Goal: Task Accomplishment & Management: Manage account settings

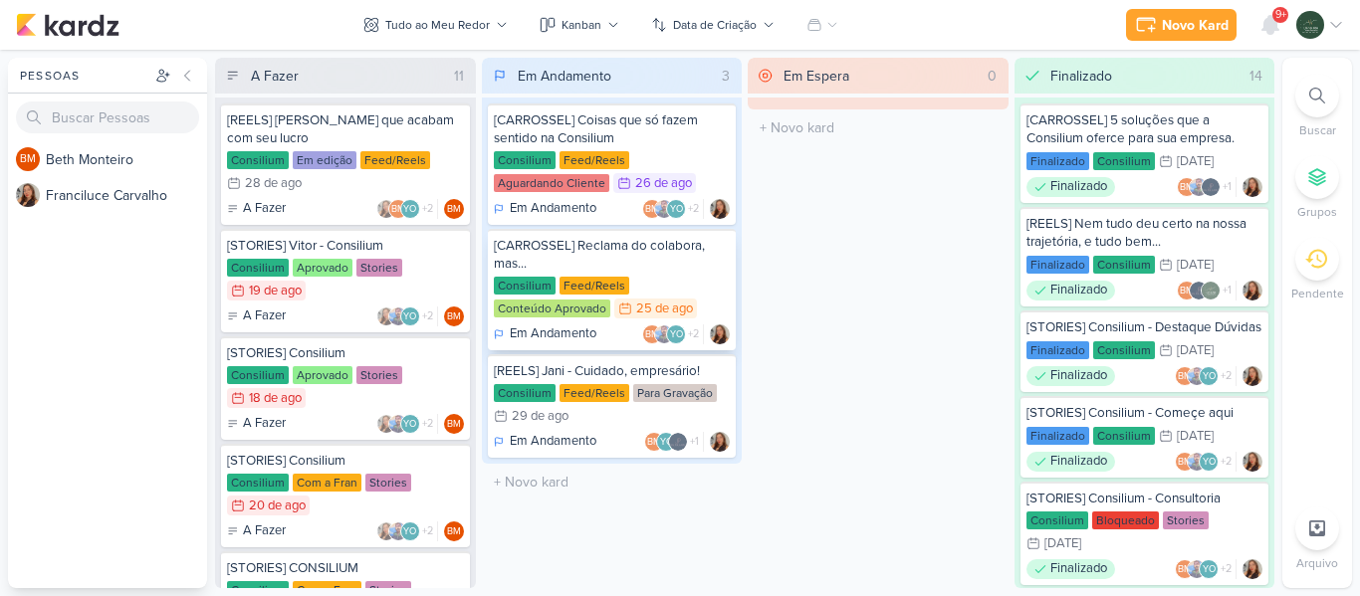
click at [666, 266] on div "[CARROSSEL] Reclama do colabora, mas..." at bounding box center [612, 255] width 237 height 36
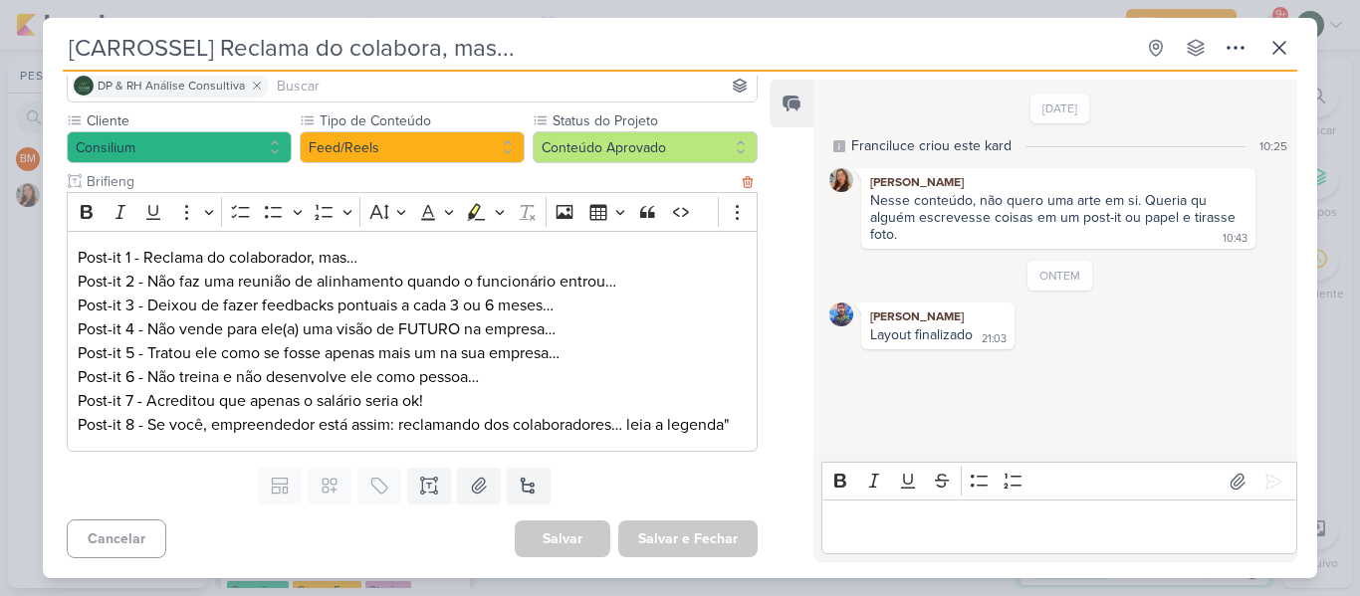
scroll to position [176, 0]
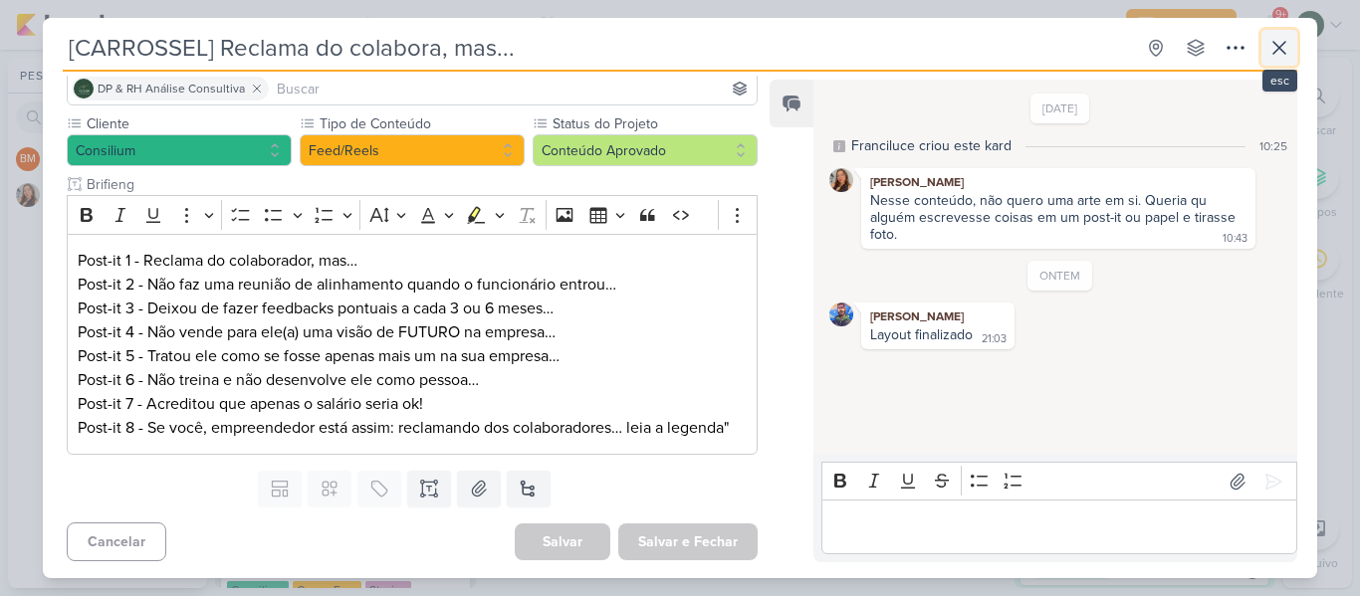
click at [1280, 49] on icon at bounding box center [1279, 48] width 12 height 12
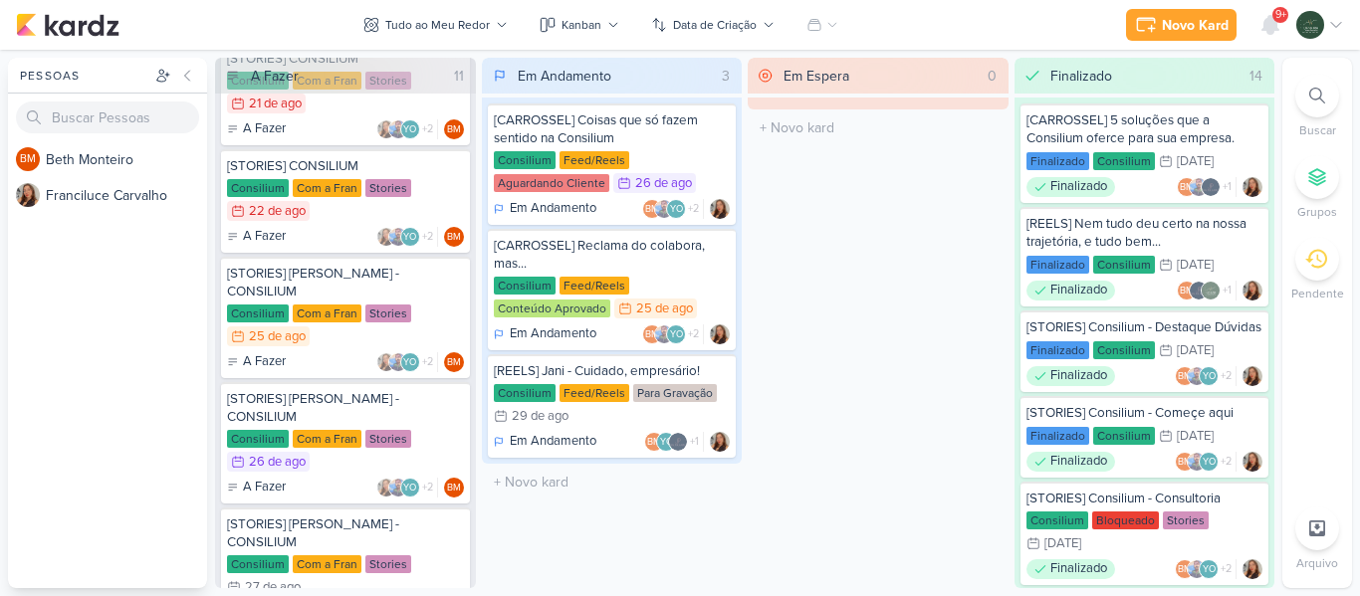
scroll to position [511, 0]
click at [447, 429] on div "Consilium Com a Fran Stories 26/8 [DATE]" at bounding box center [345, 451] width 237 height 44
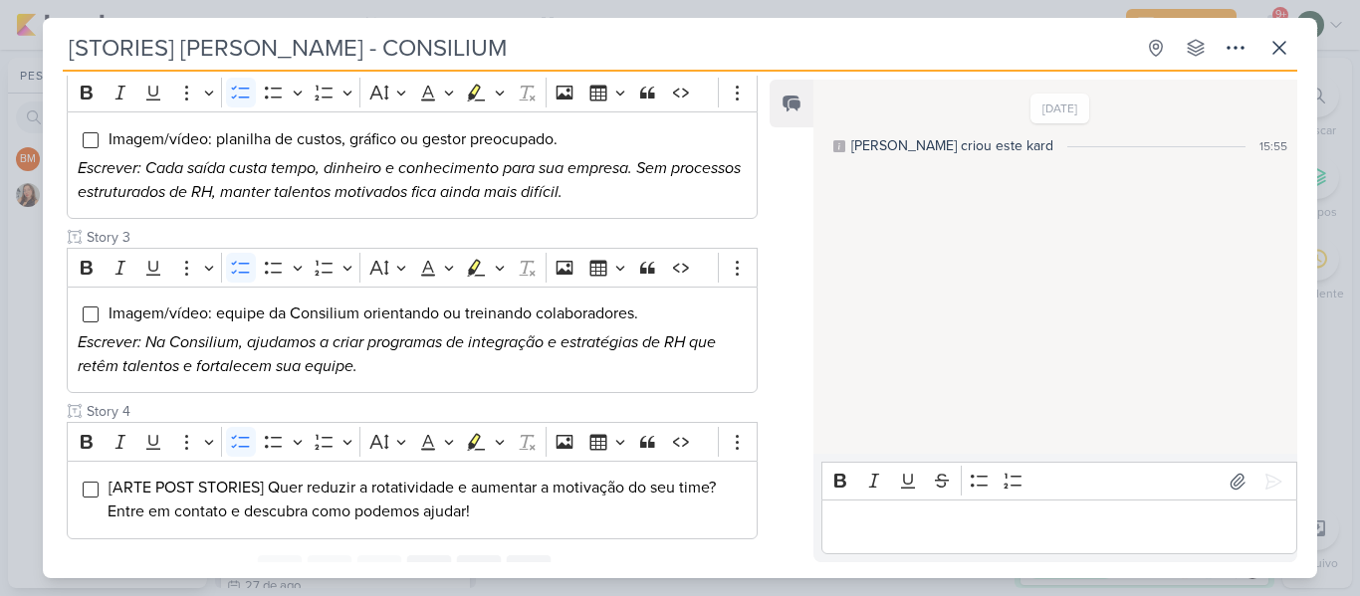
scroll to position [465, 0]
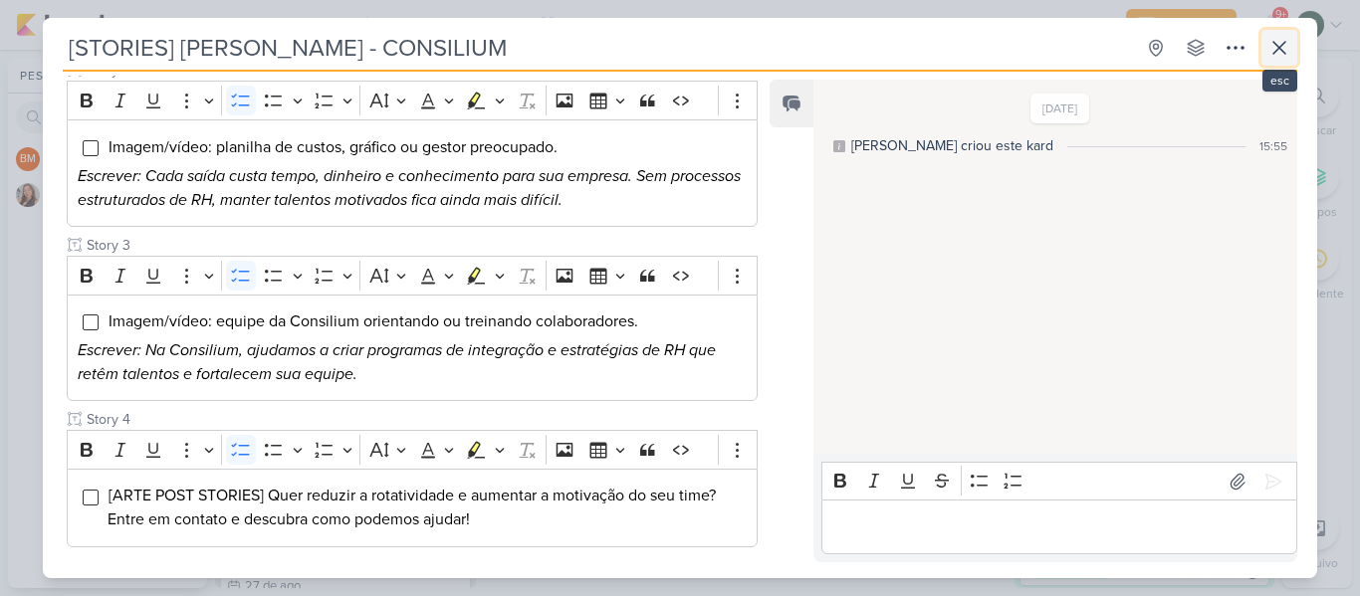
click at [1278, 47] on icon at bounding box center [1279, 48] width 12 height 12
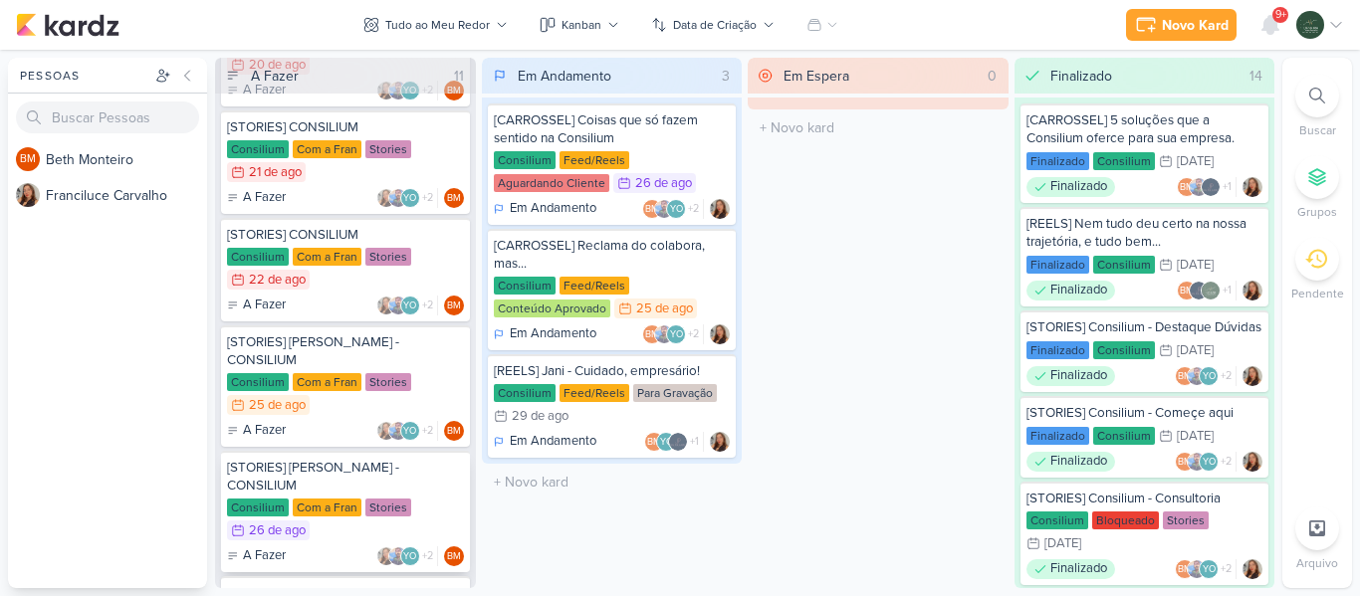
scroll to position [440, 0]
click at [434, 374] on div "Consilium Com a Fran Stories 25/8 [DATE]" at bounding box center [345, 396] width 237 height 44
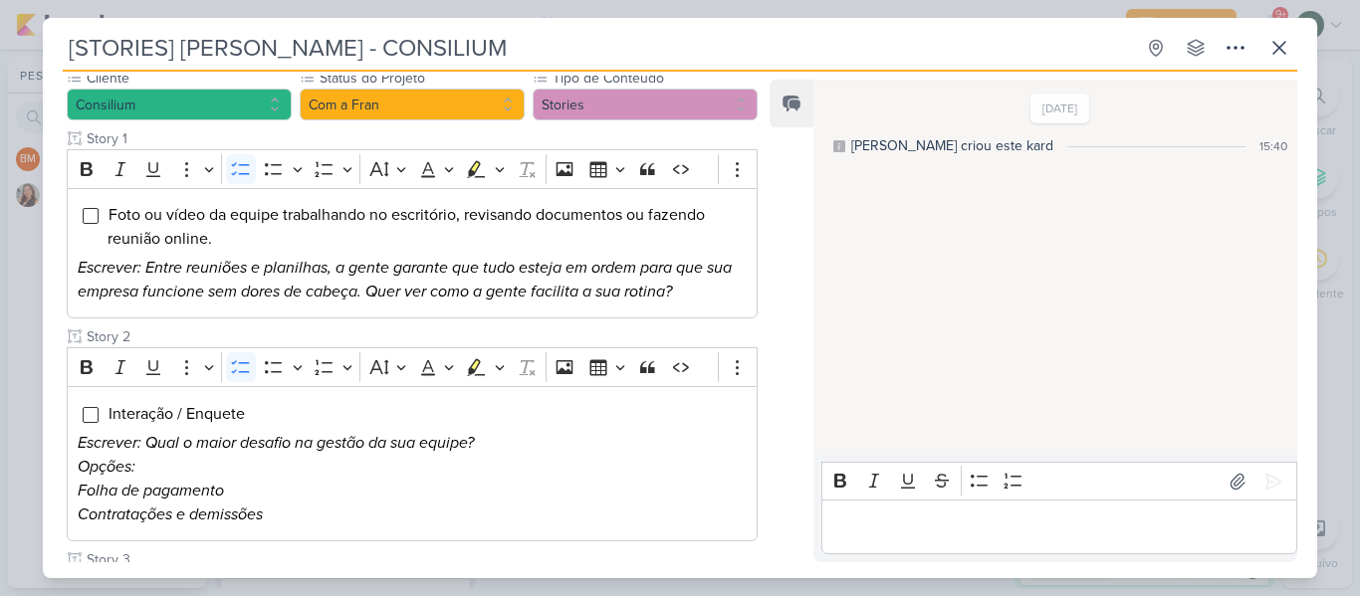
scroll to position [223, 0]
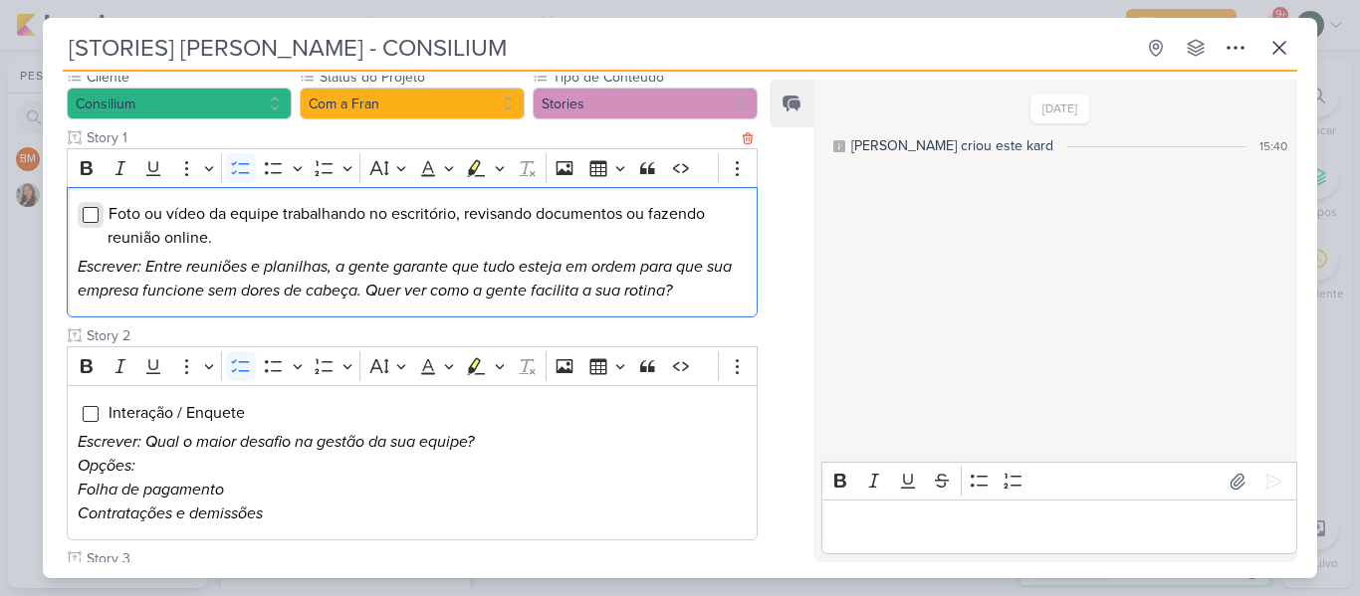
click at [92, 219] on input "Editor editing area: main" at bounding box center [91, 215] width 16 height 16
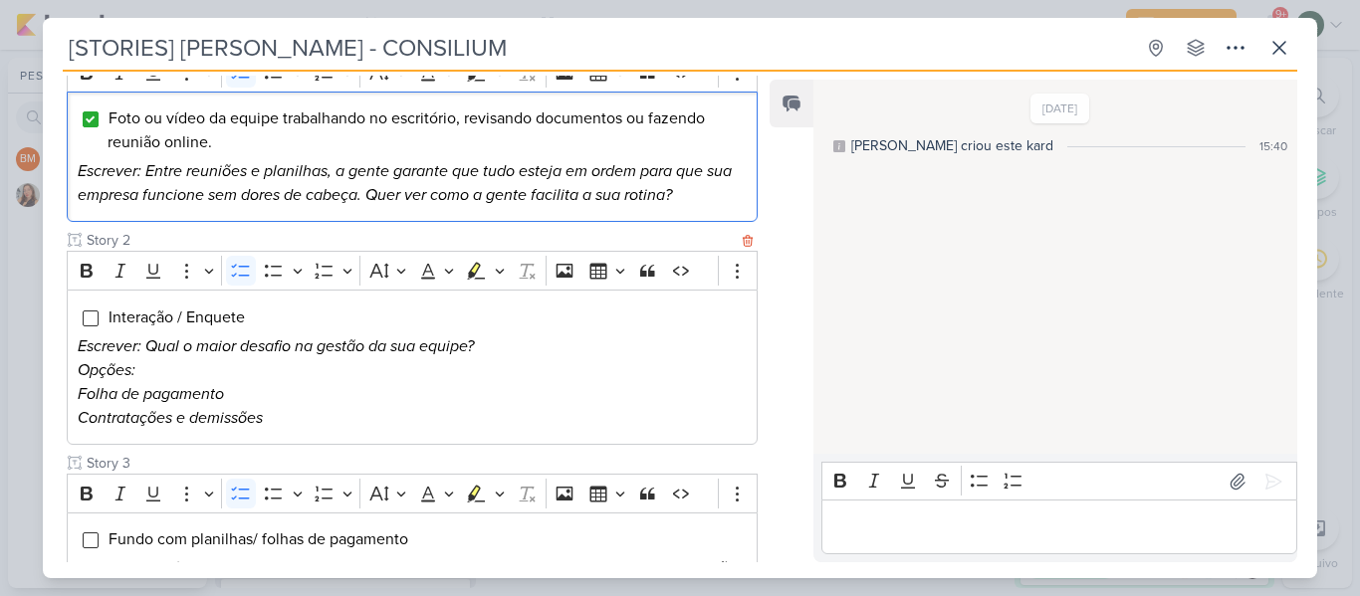
scroll to position [324, 0]
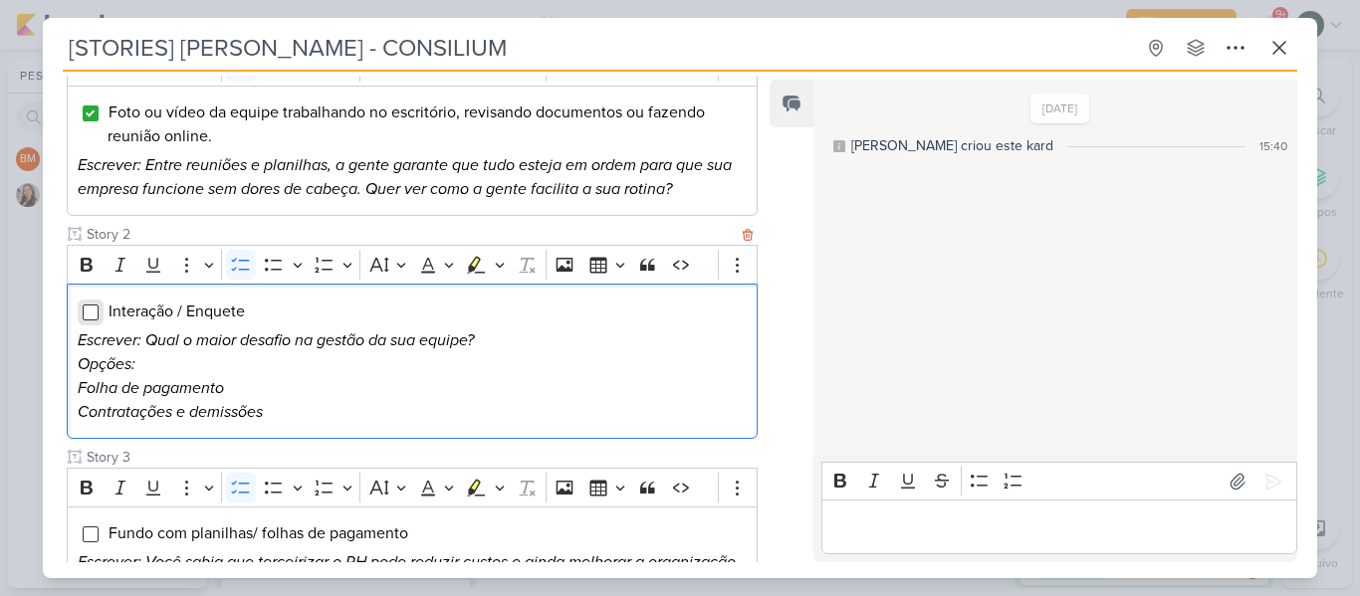
click at [90, 316] on input "Editor editing area: main" at bounding box center [91, 313] width 16 height 16
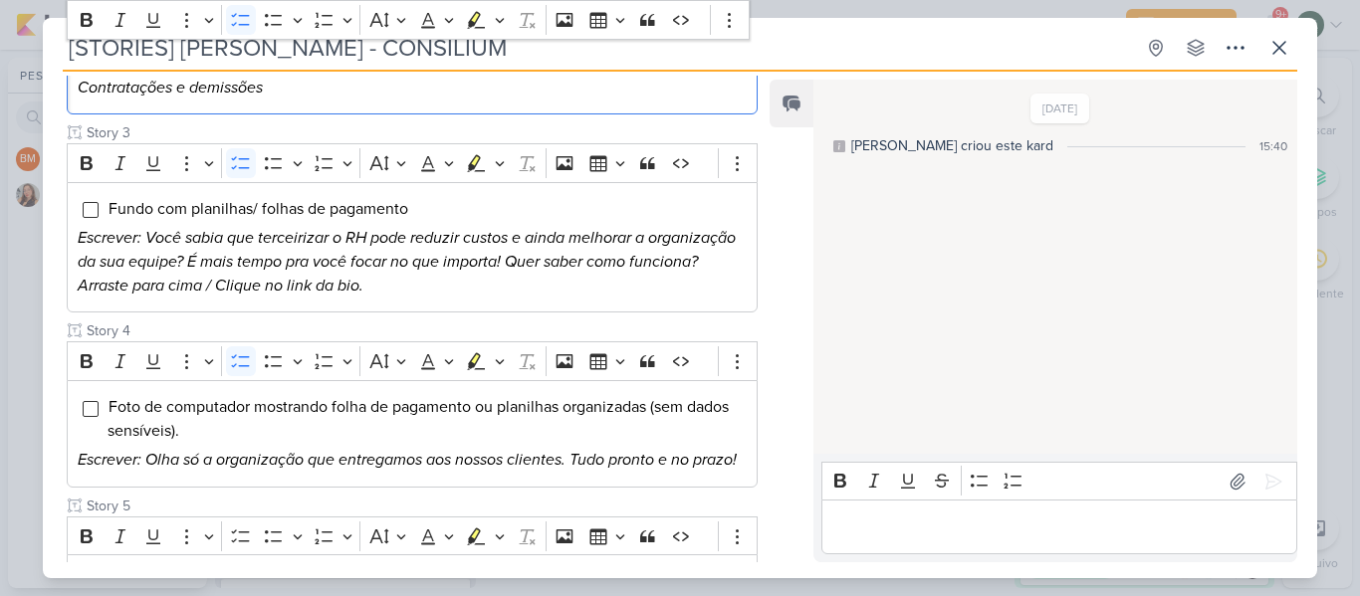
scroll to position [648, 0]
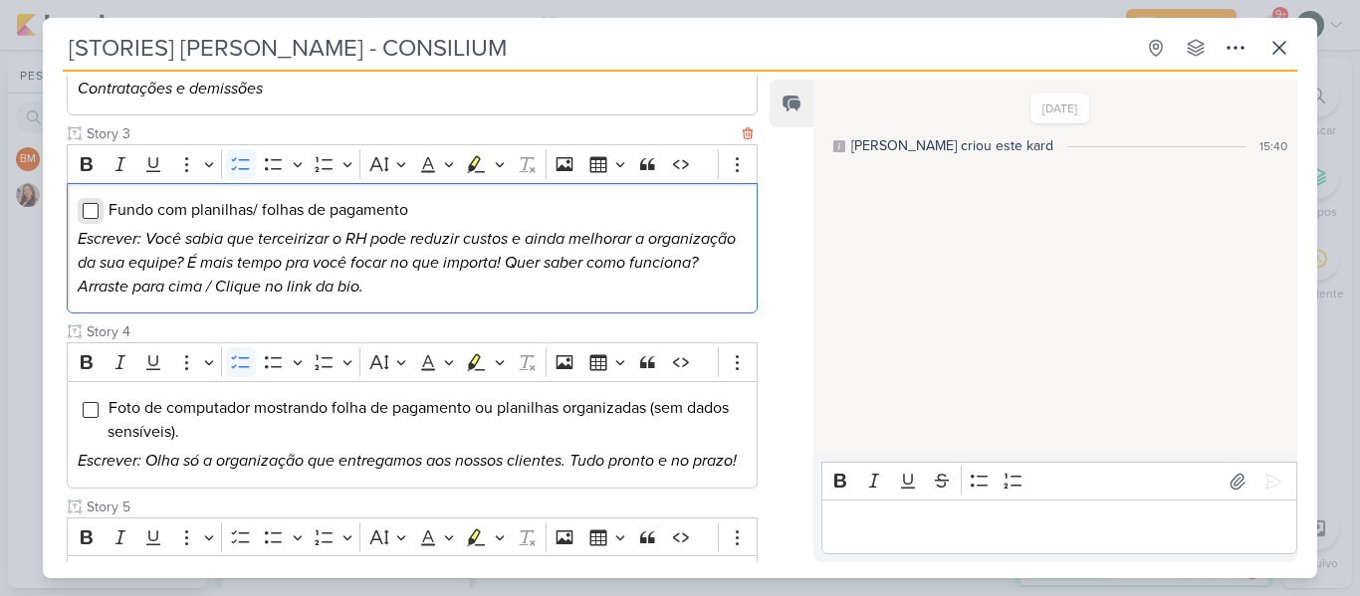
click at [85, 215] on input "Editor editing area: main" at bounding box center [91, 211] width 16 height 16
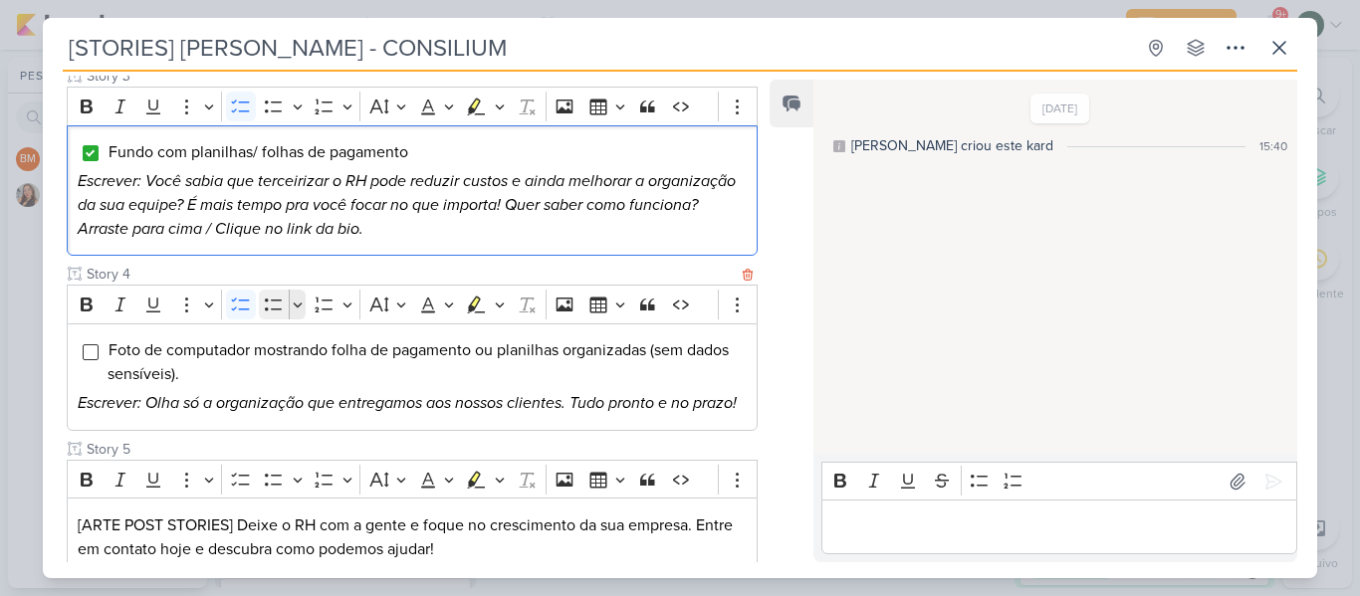
scroll to position [730, 0]
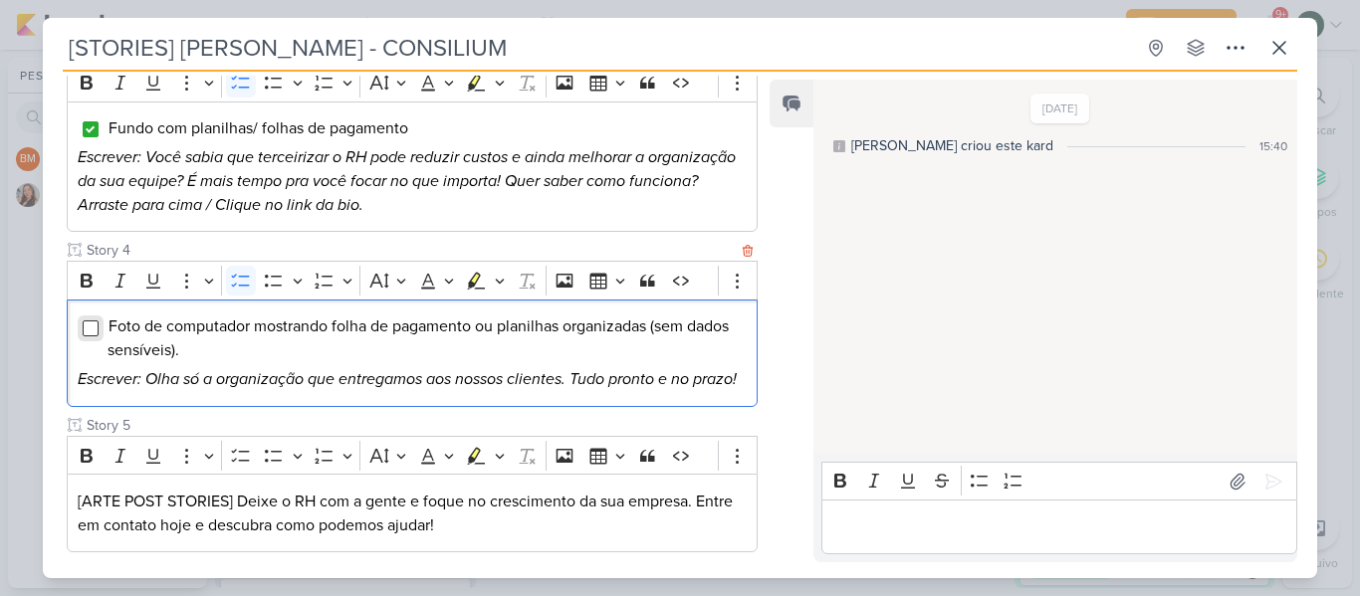
click at [87, 323] on input "Editor editing area: main" at bounding box center [91, 329] width 16 height 16
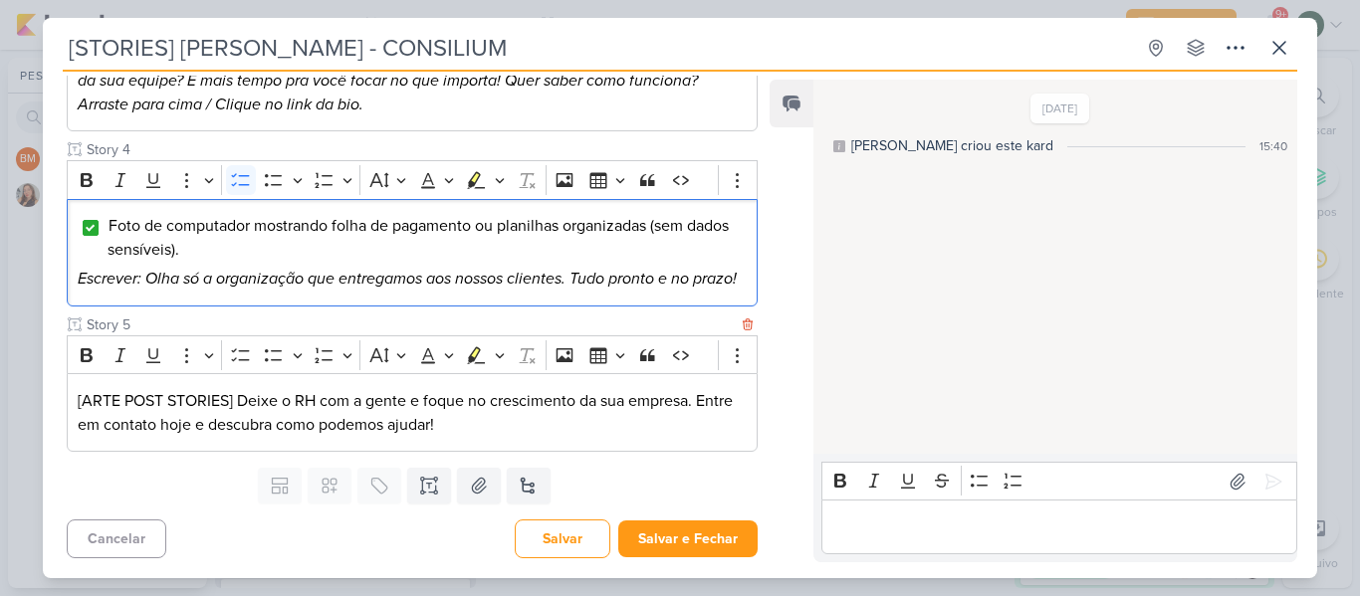
scroll to position [0, 0]
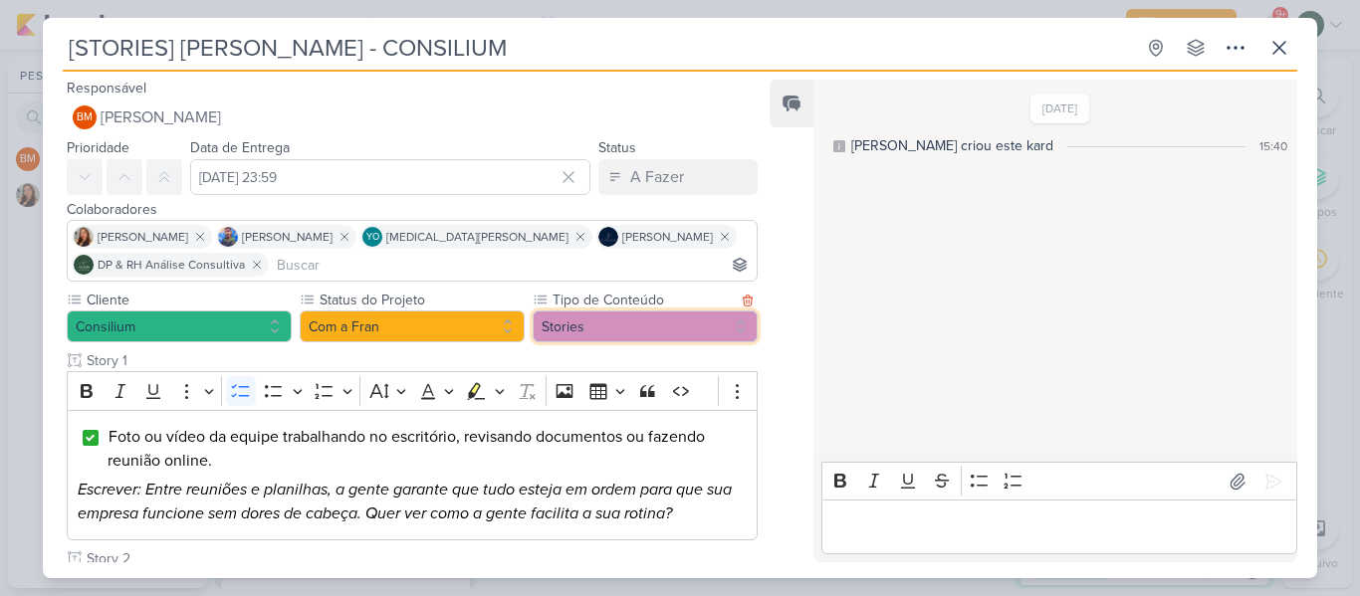
click at [608, 322] on button "Stories" at bounding box center [645, 327] width 225 height 32
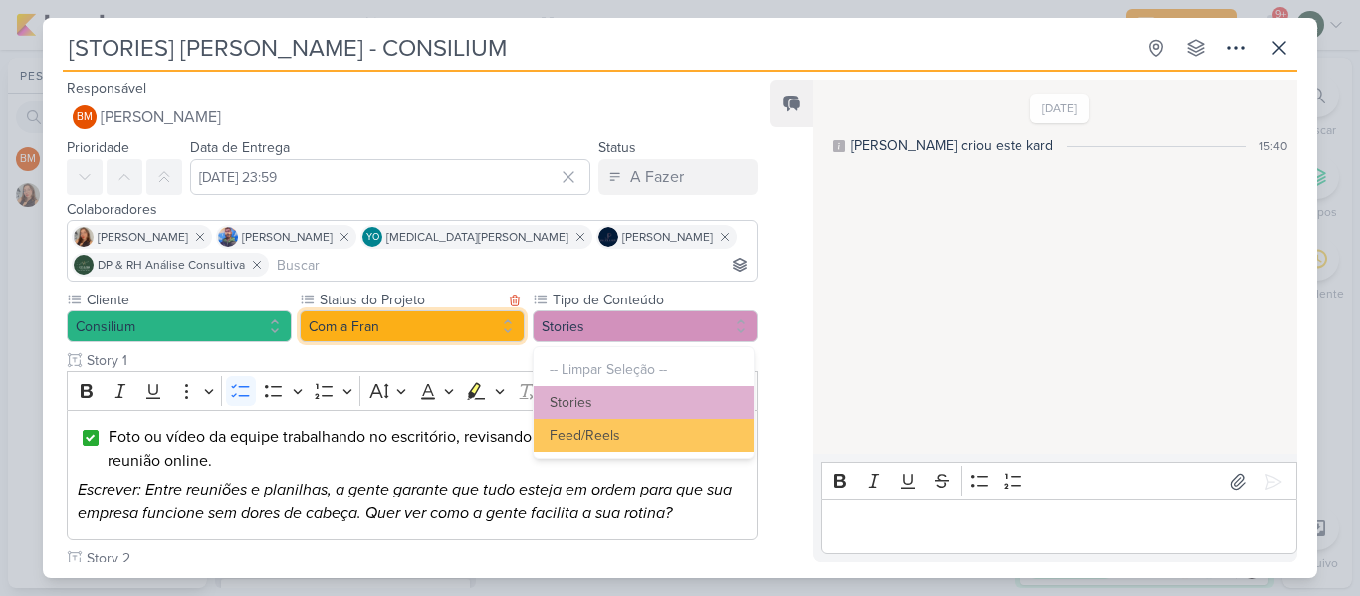
click at [439, 324] on button "Com a Fran" at bounding box center [412, 327] width 225 height 32
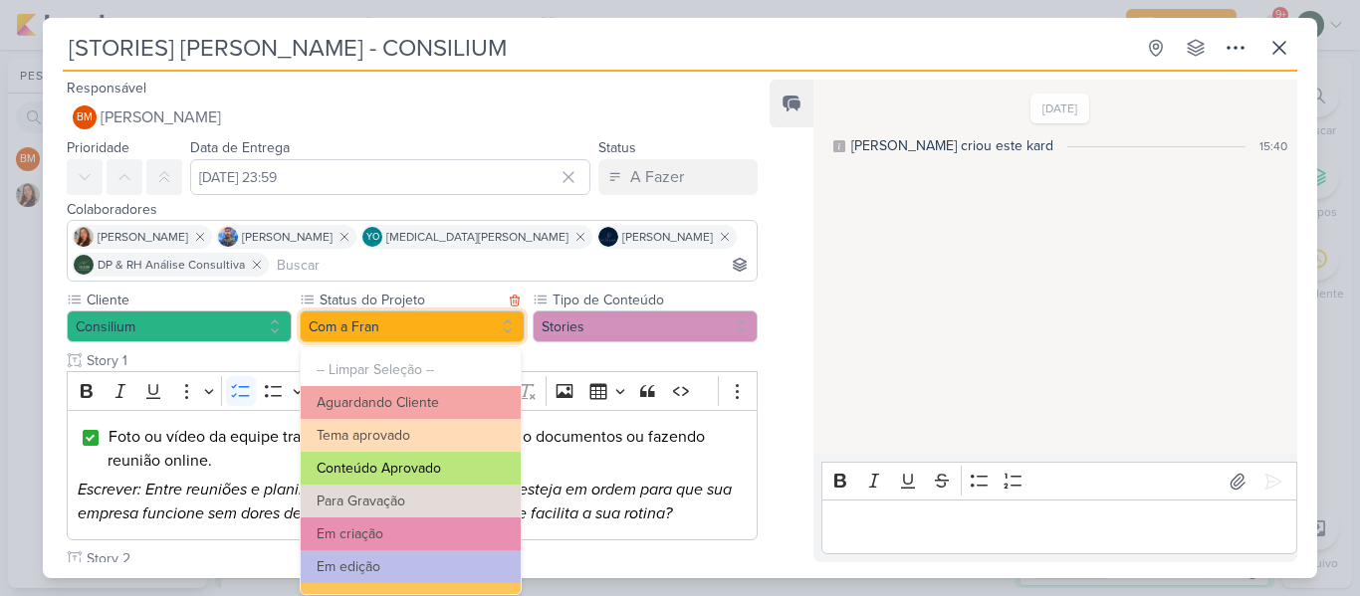
scroll to position [225, 0]
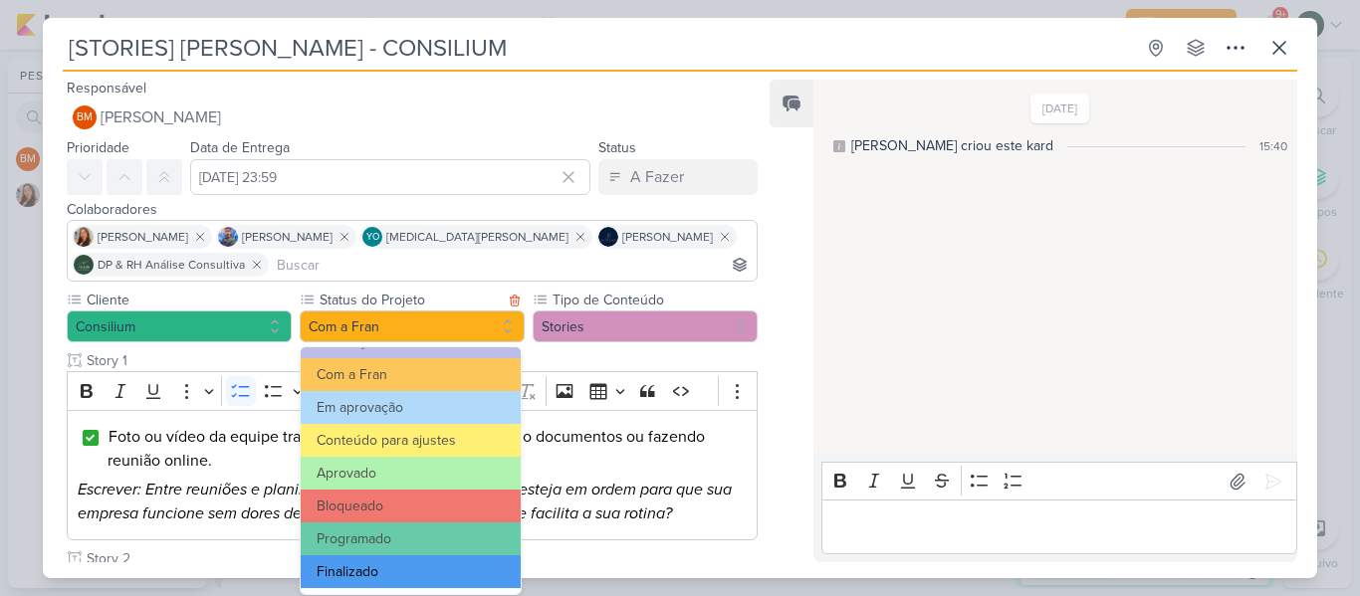
click at [380, 586] on button "Finalizado" at bounding box center [411, 571] width 220 height 33
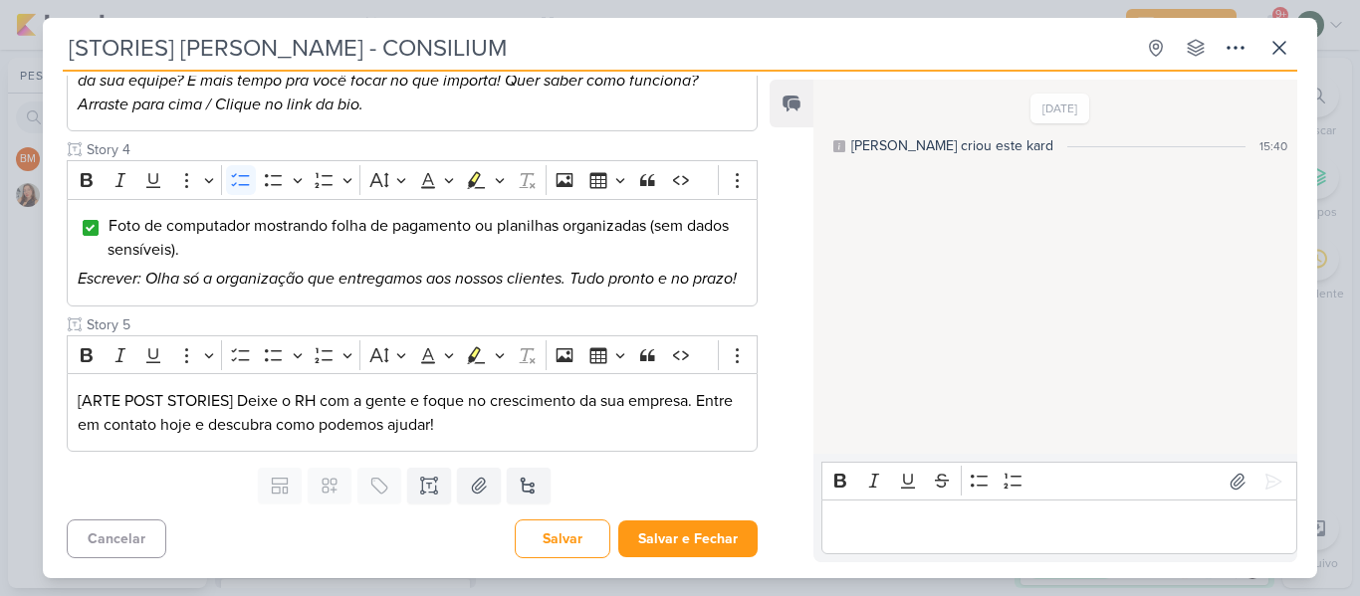
scroll to position [854, 0]
click at [663, 546] on button "Salvar e Fechar" at bounding box center [687, 539] width 139 height 37
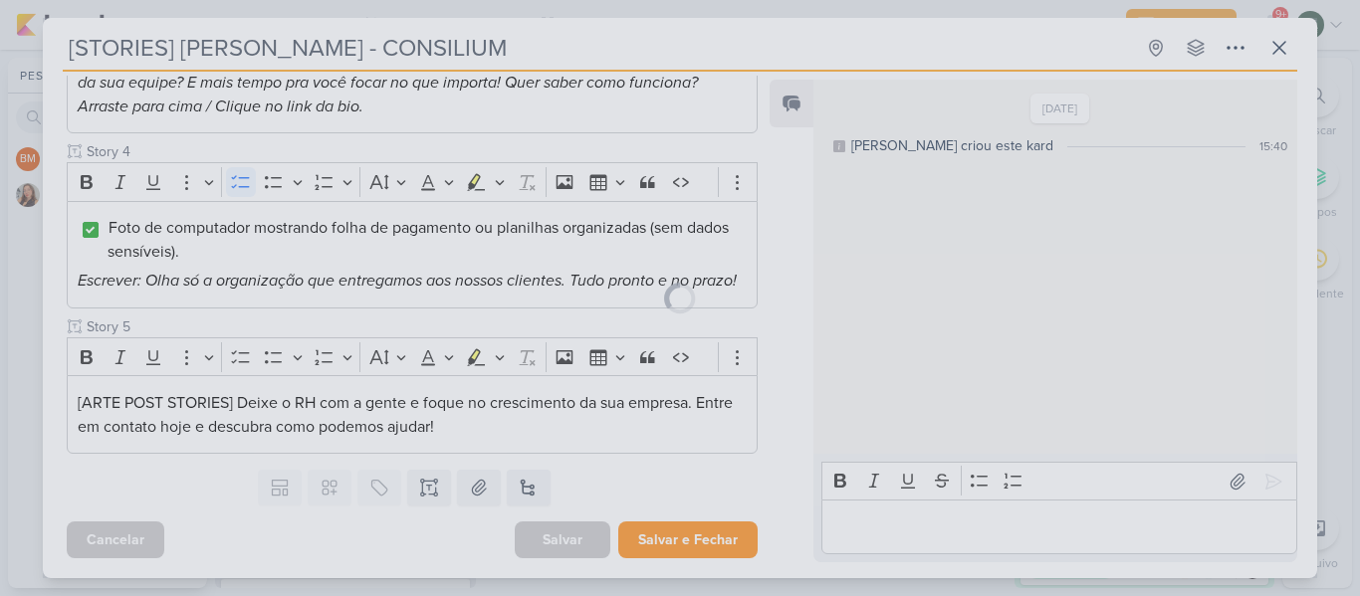
scroll to position [0, 0]
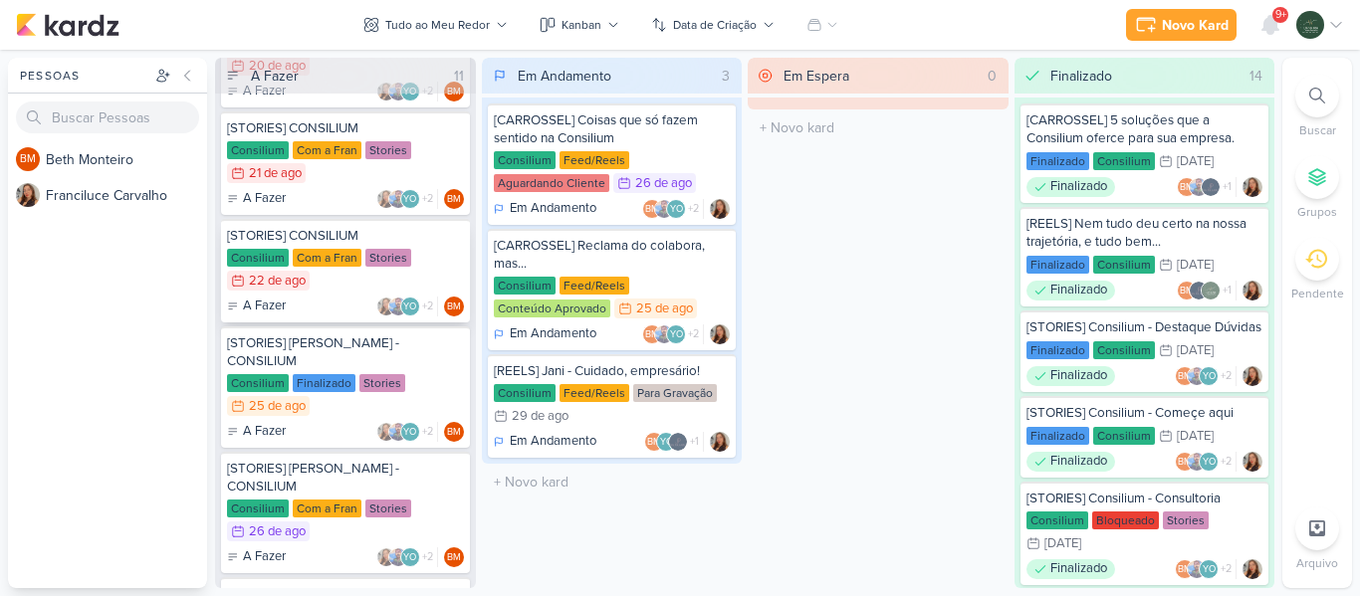
click at [436, 249] on div "Consilium Com a Fran Stories 22/8 [DATE]" at bounding box center [345, 271] width 237 height 44
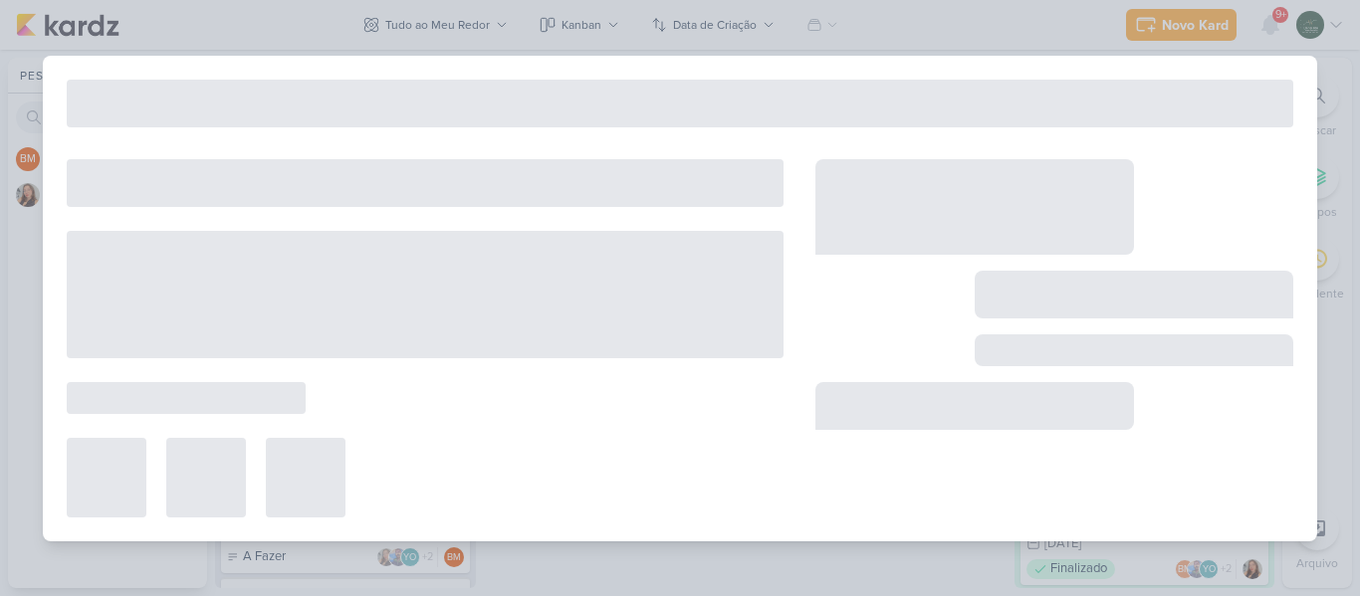
type input "[STORIES] CONSILIUM"
type input "[DATE] 23:59"
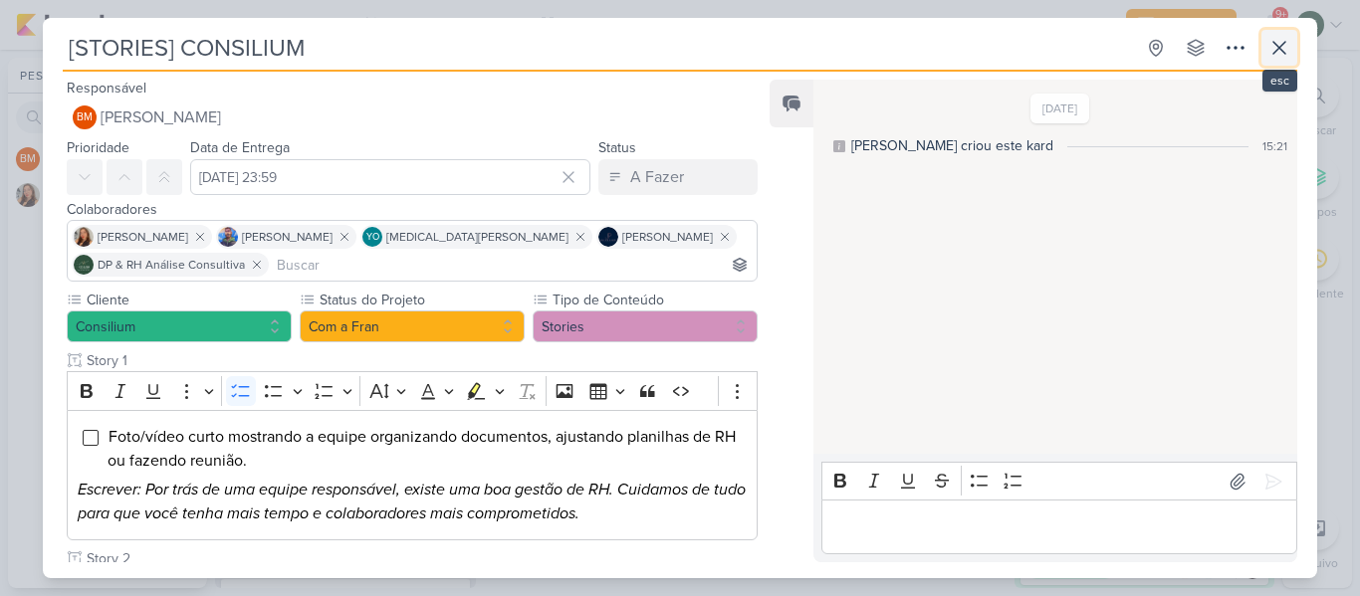
click at [1275, 49] on icon at bounding box center [1279, 48] width 24 height 24
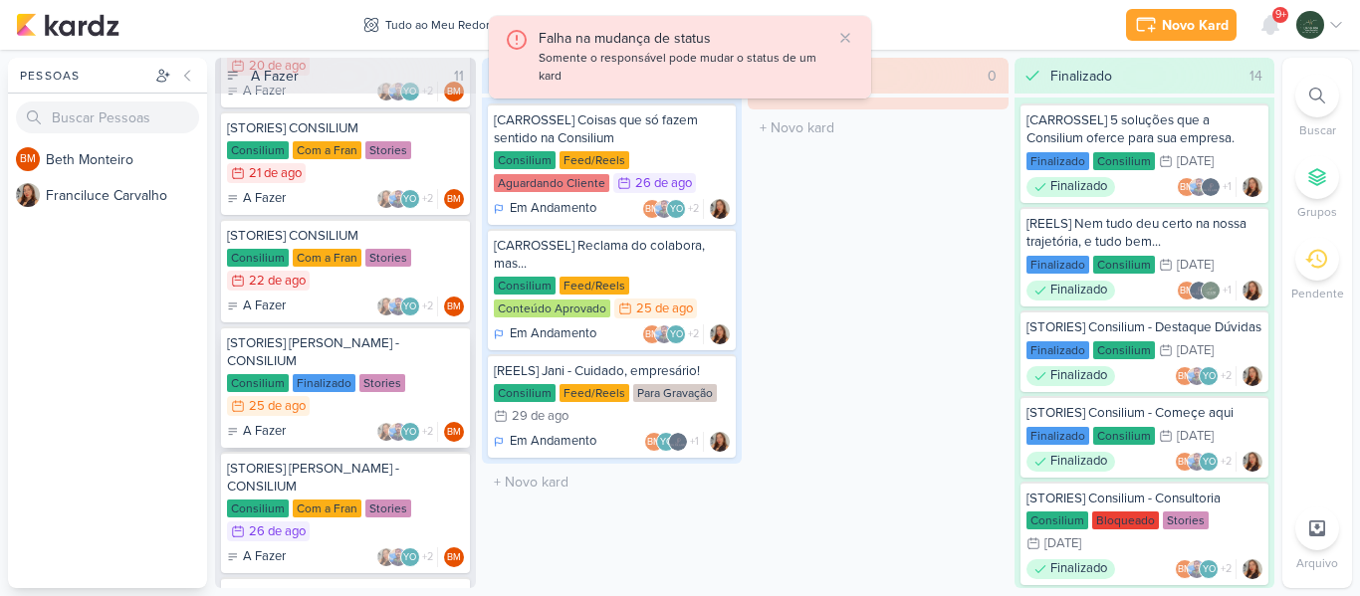
click at [425, 376] on div "Consilium Finalizado Stories 25/8 [DATE]" at bounding box center [345, 396] width 237 height 44
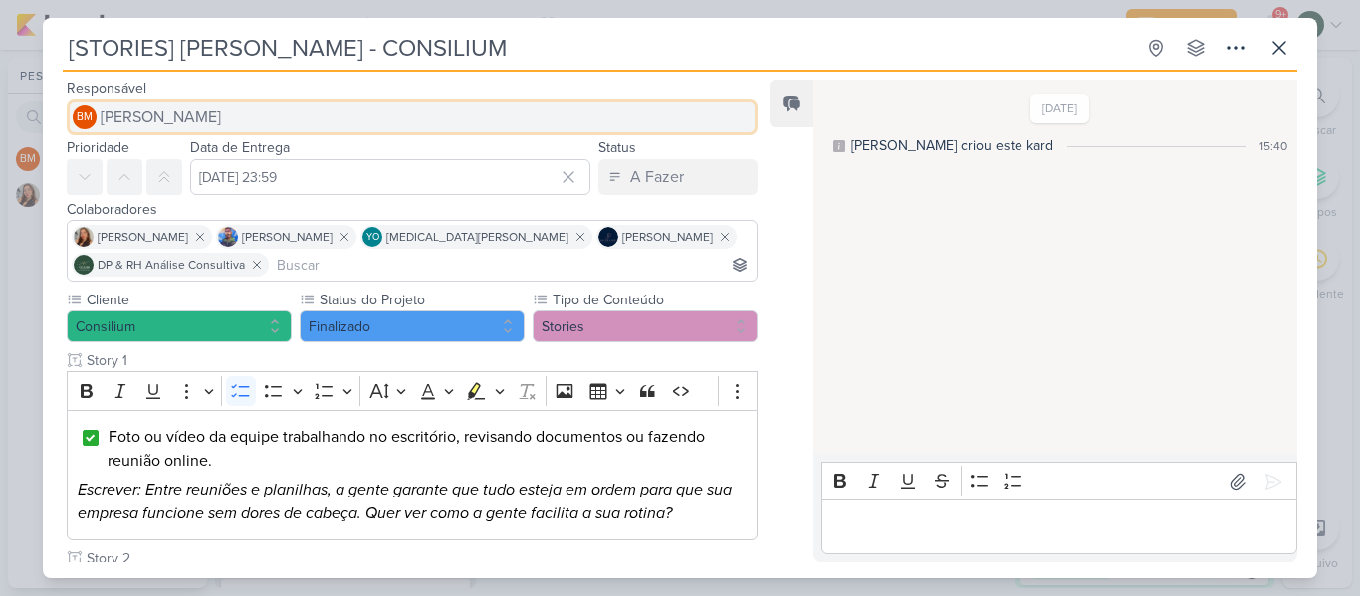
click at [192, 117] on span "[PERSON_NAME]" at bounding box center [161, 118] width 120 height 24
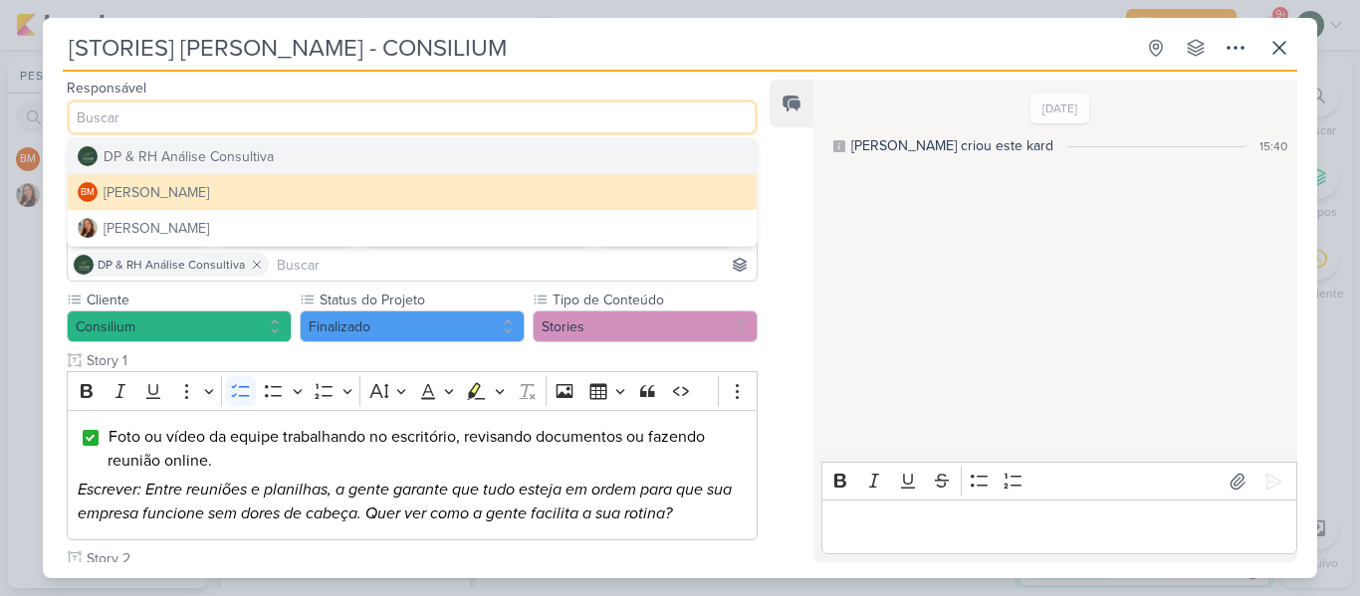
click at [206, 160] on div "DP & RH Análise Consultiva" at bounding box center [189, 156] width 170 height 21
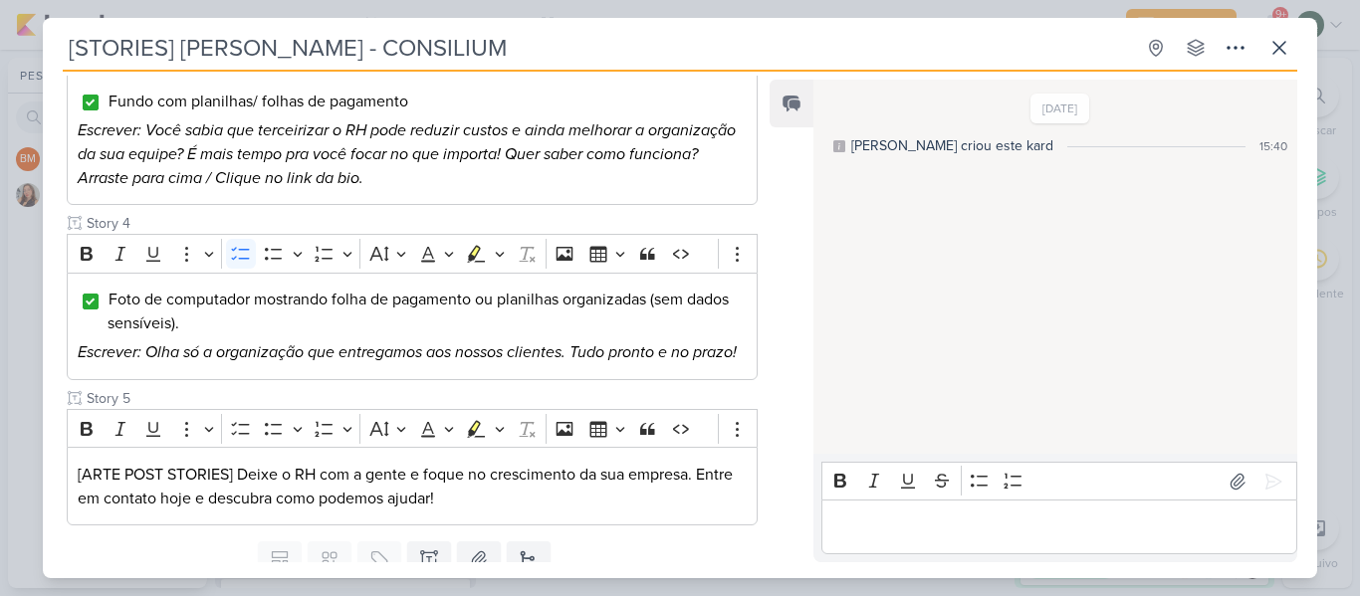
scroll to position [854, 0]
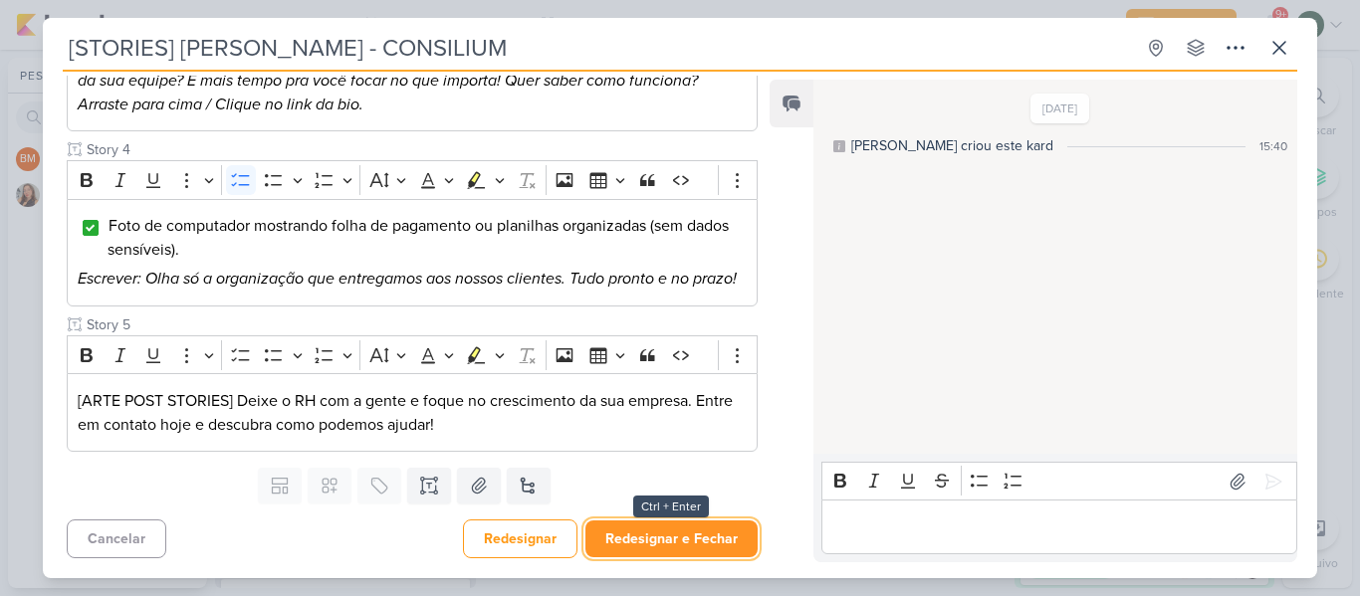
click at [653, 542] on button "Redesignar e Fechar" at bounding box center [671, 539] width 172 height 37
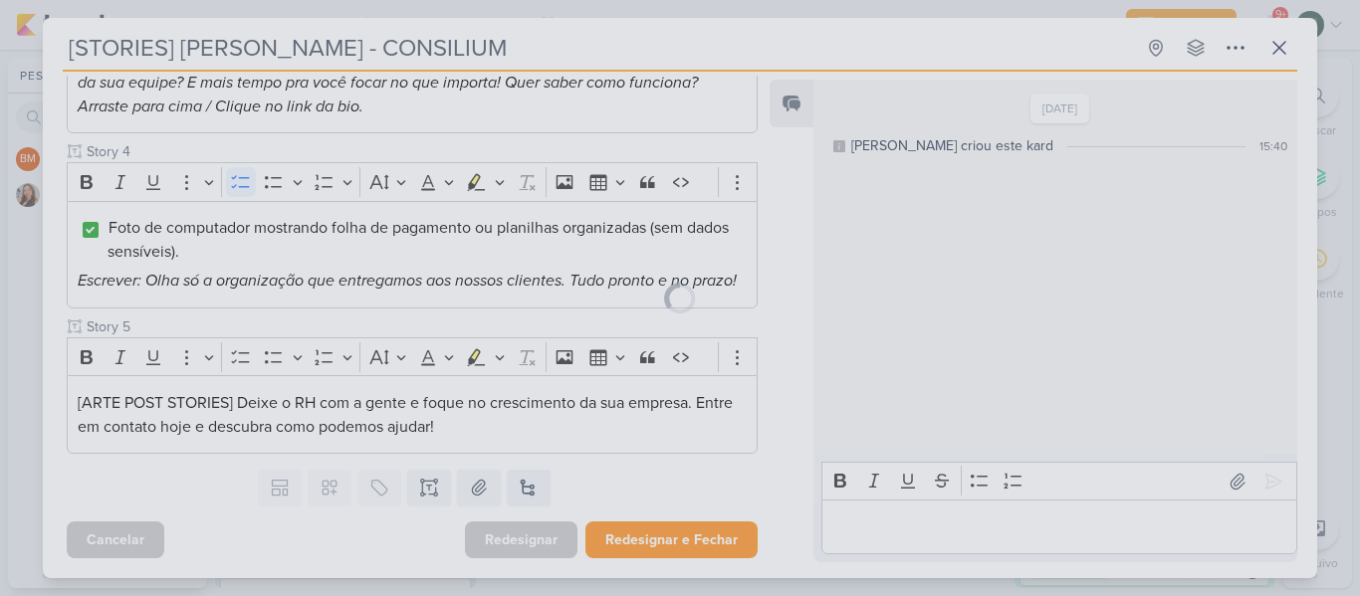
scroll to position [852, 0]
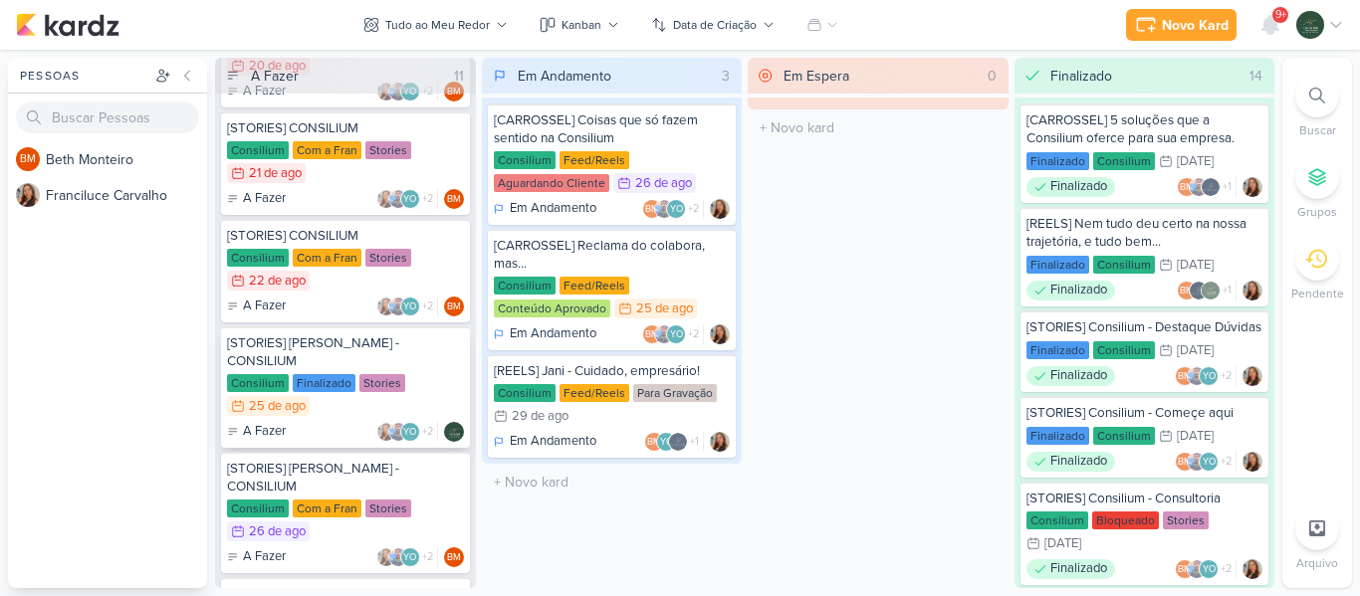
click at [433, 374] on div "Consilium Finalizado Stories 25/8 [DATE]" at bounding box center [345, 396] width 237 height 44
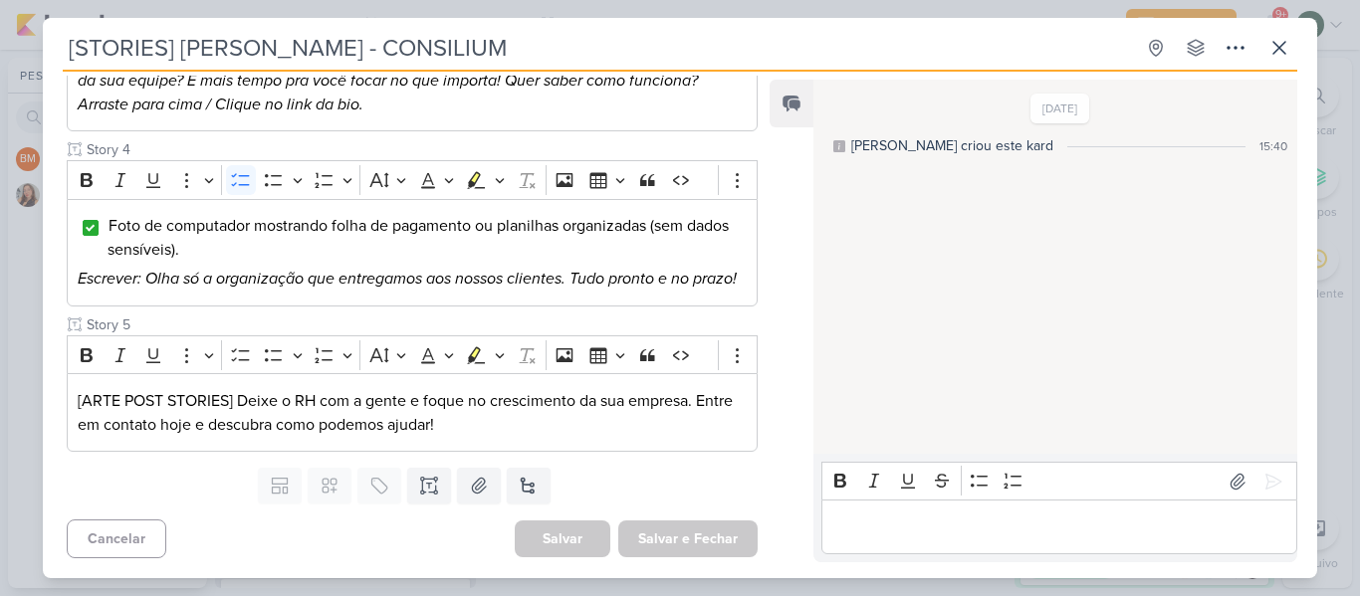
scroll to position [0, 0]
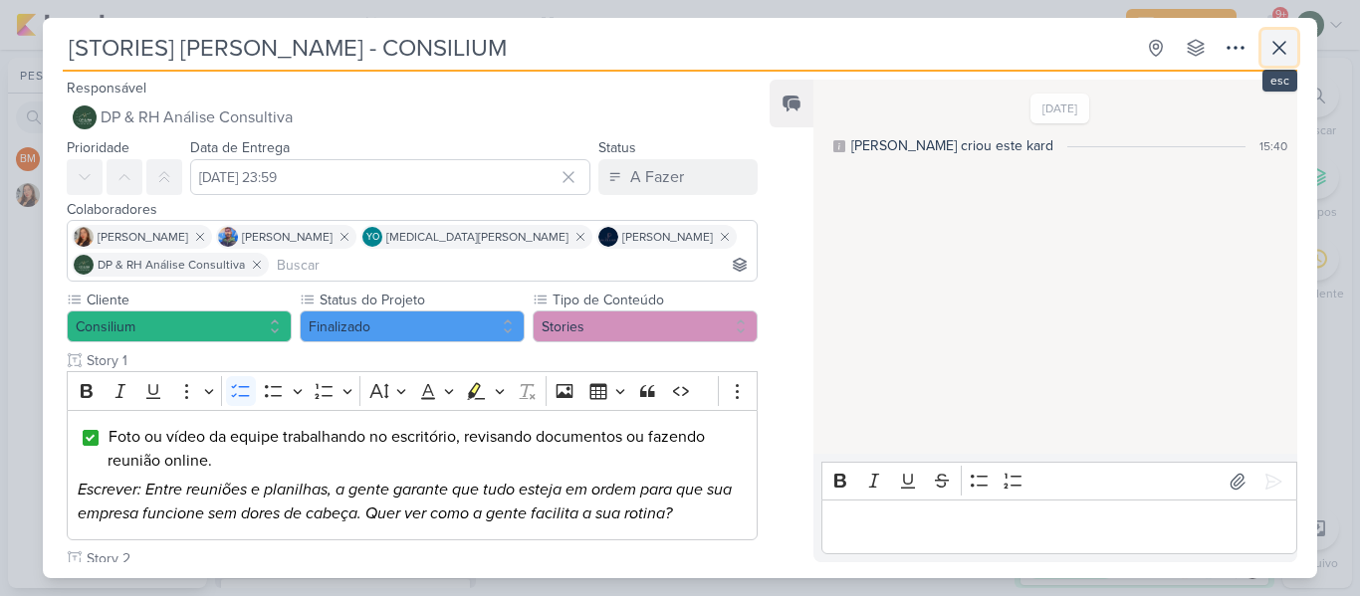
click at [1263, 52] on button at bounding box center [1279, 48] width 36 height 36
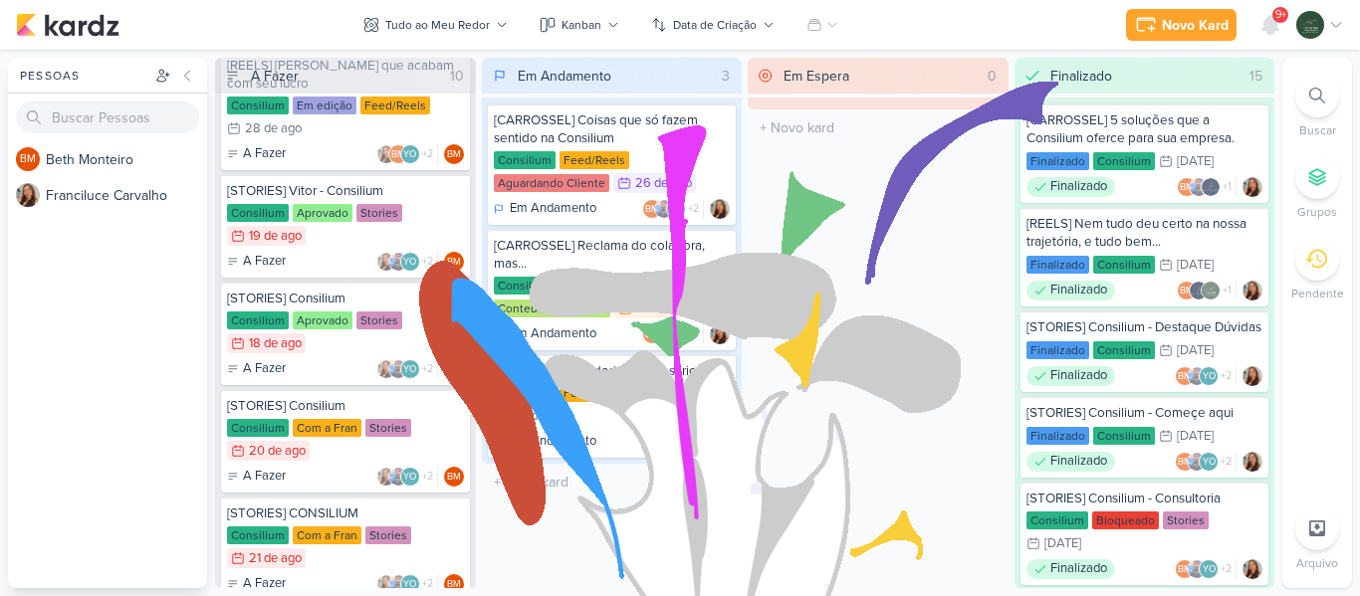
scroll to position [56, 0]
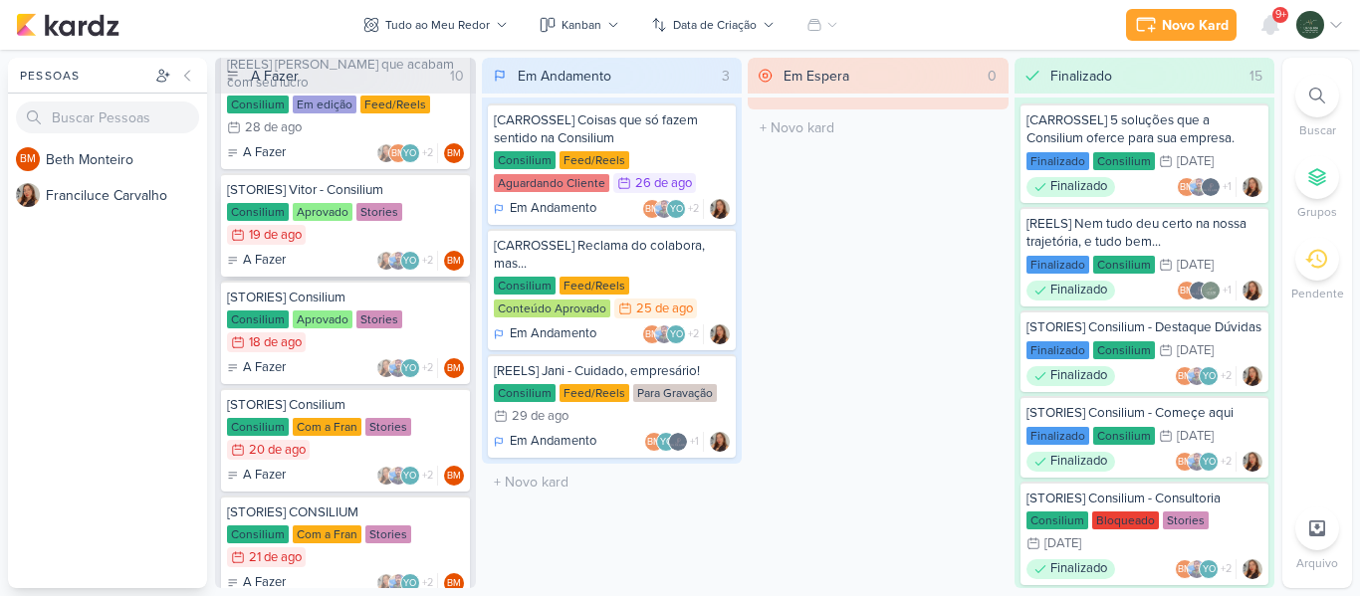
click at [458, 207] on div "Consilium Aprovado Stories 19/8 [DATE]" at bounding box center [345, 225] width 237 height 44
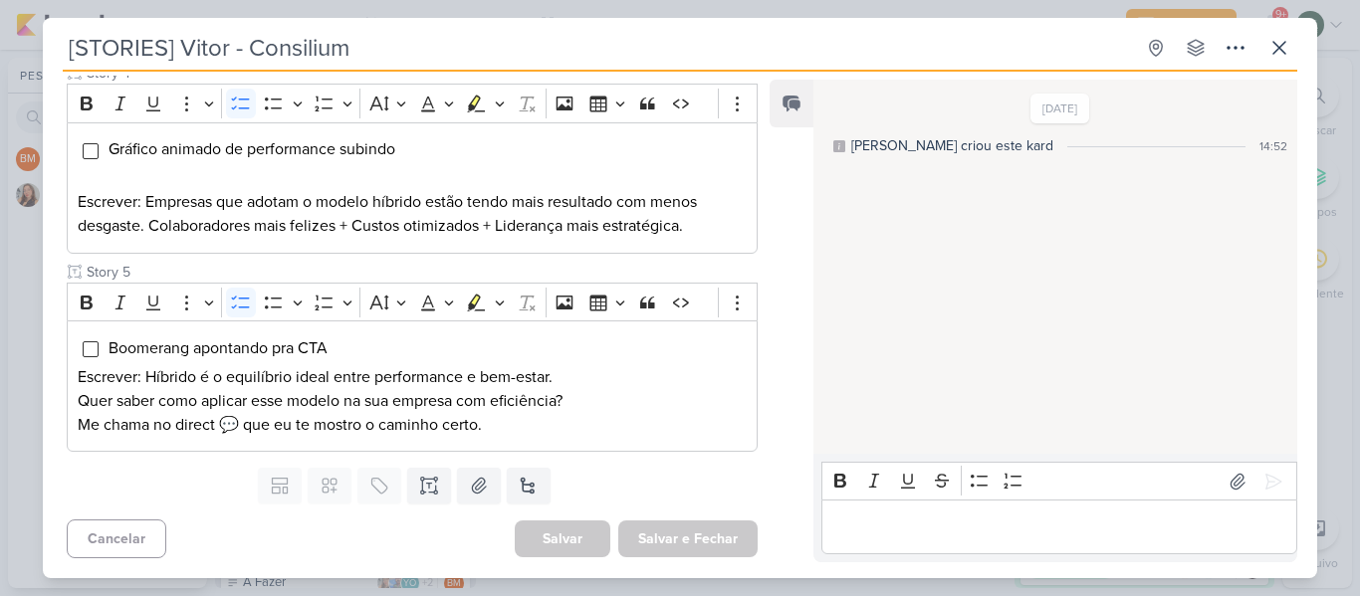
scroll to position [0, 0]
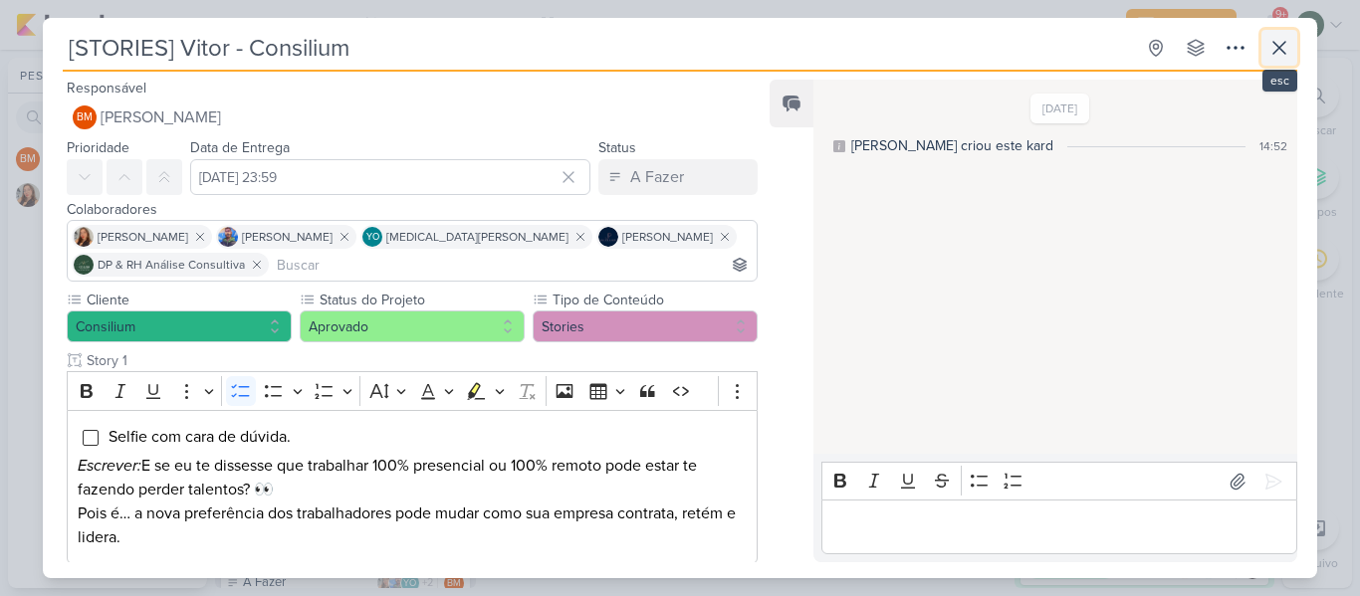
click at [1271, 54] on icon at bounding box center [1279, 48] width 24 height 24
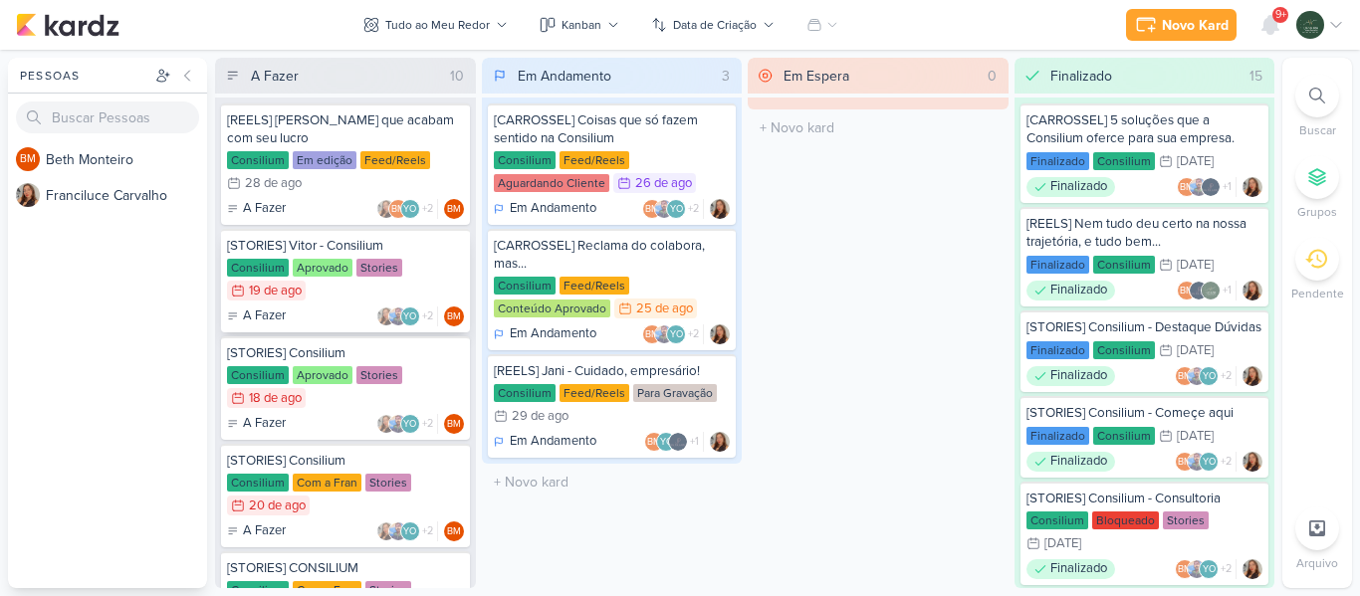
click at [436, 259] on div "Consilium Aprovado Stories 19/8 [DATE]" at bounding box center [345, 281] width 237 height 44
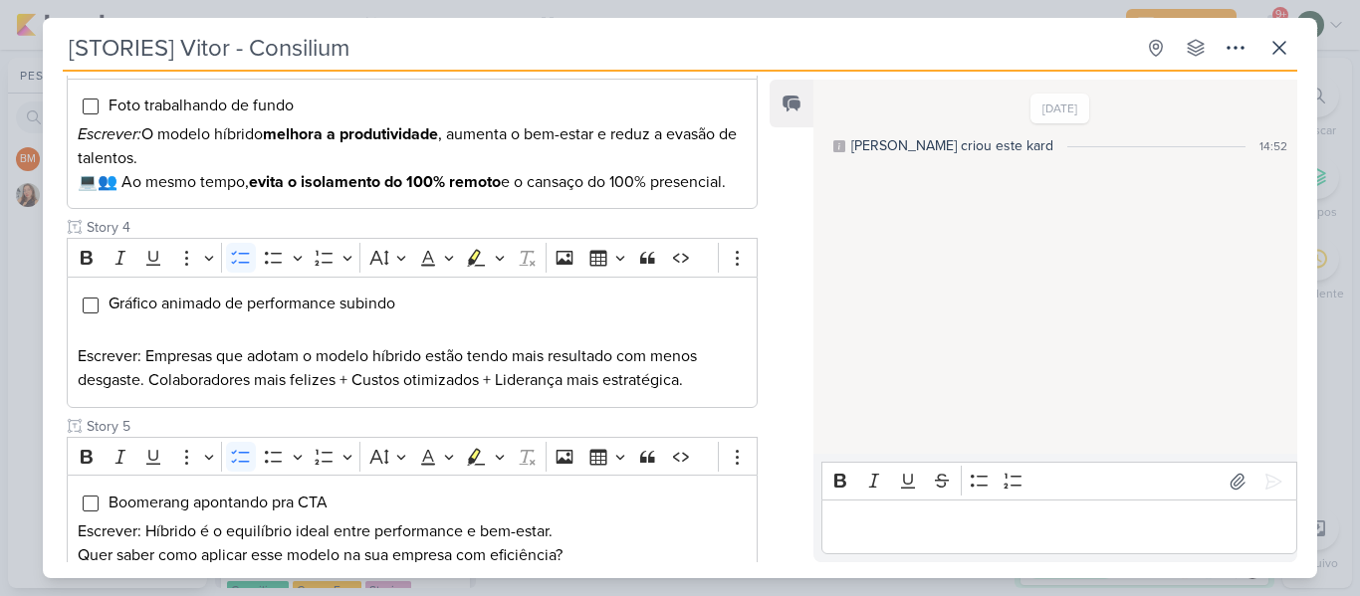
scroll to position [931, 0]
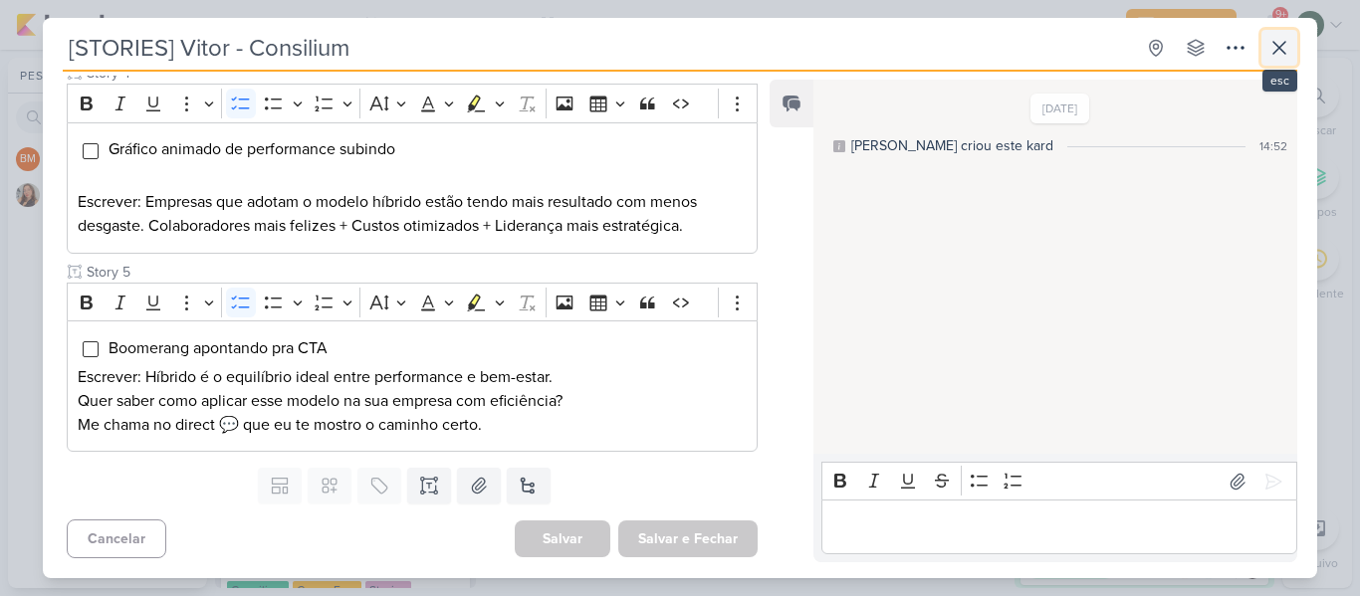
click at [1275, 54] on icon at bounding box center [1279, 48] width 24 height 24
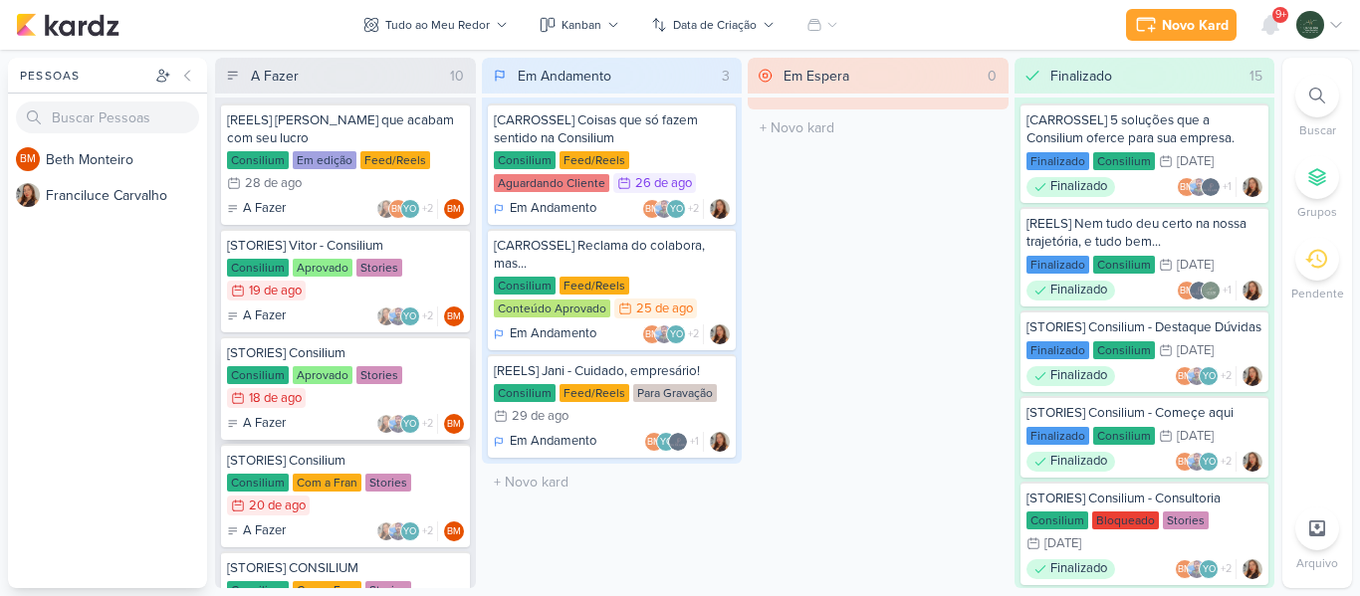
click at [427, 369] on div "Consilium Aprovado Stories 18/8 [DATE]" at bounding box center [345, 388] width 237 height 44
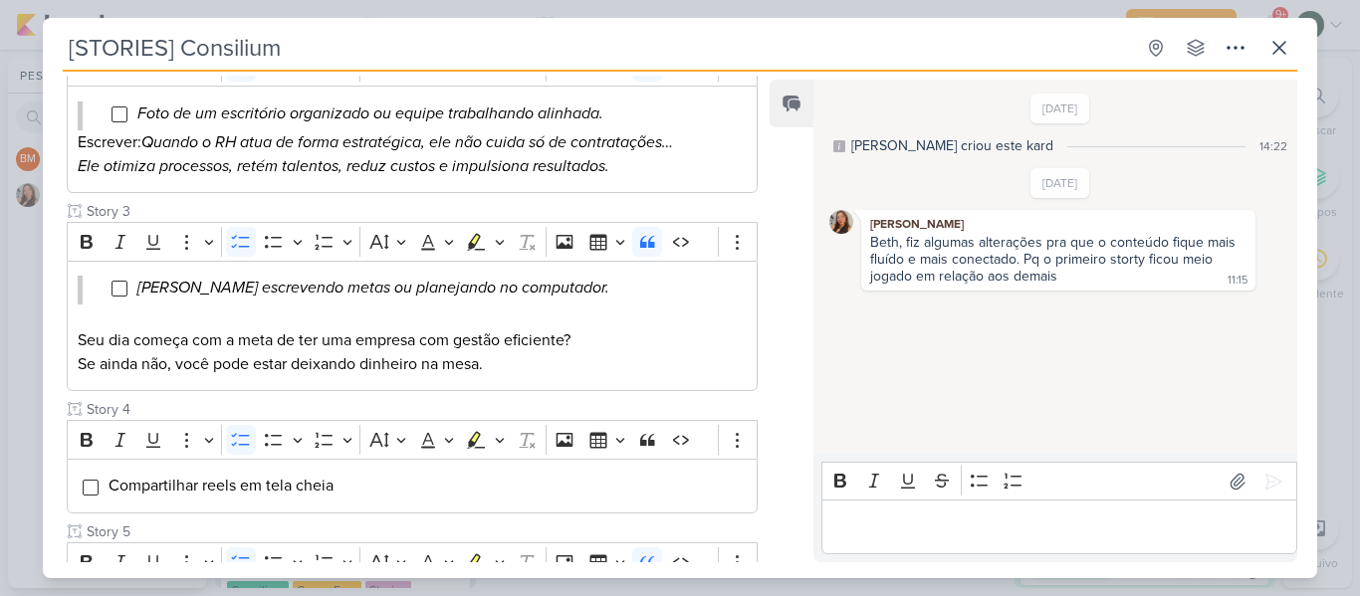
scroll to position [0, 0]
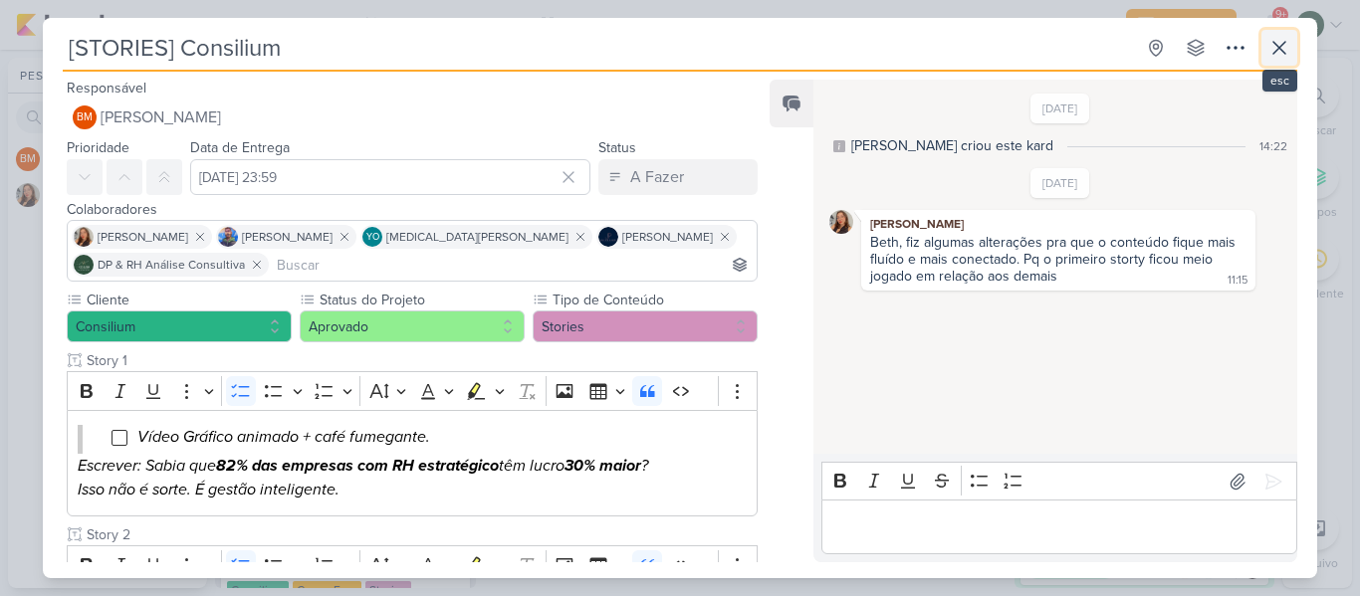
click at [1287, 53] on icon at bounding box center [1279, 48] width 24 height 24
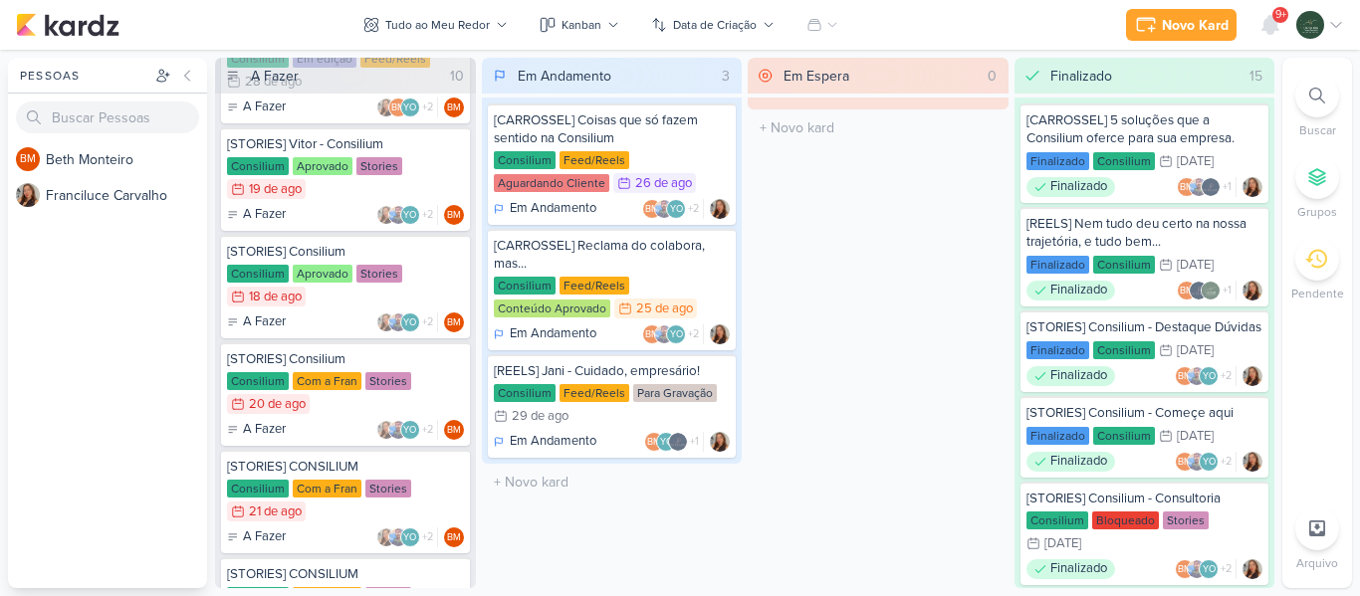
scroll to position [112, 0]
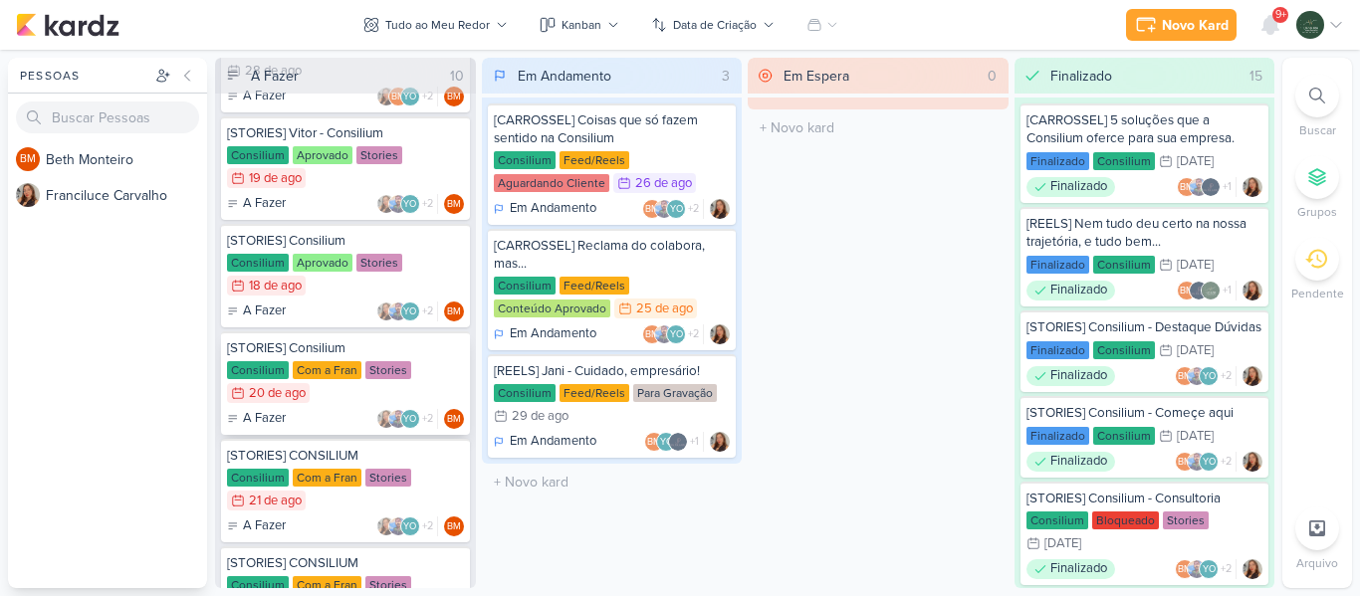
click at [427, 393] on div "Consilium Com a Fran Stories 20/8 [DATE]" at bounding box center [345, 383] width 237 height 44
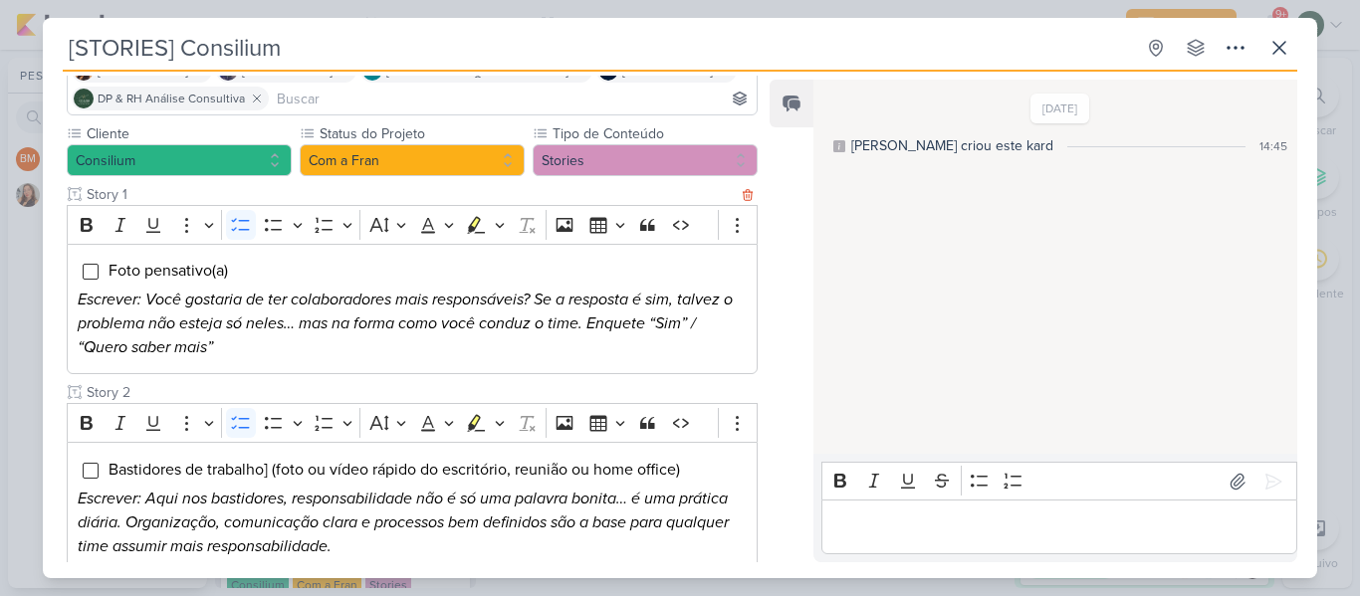
scroll to position [167, 0]
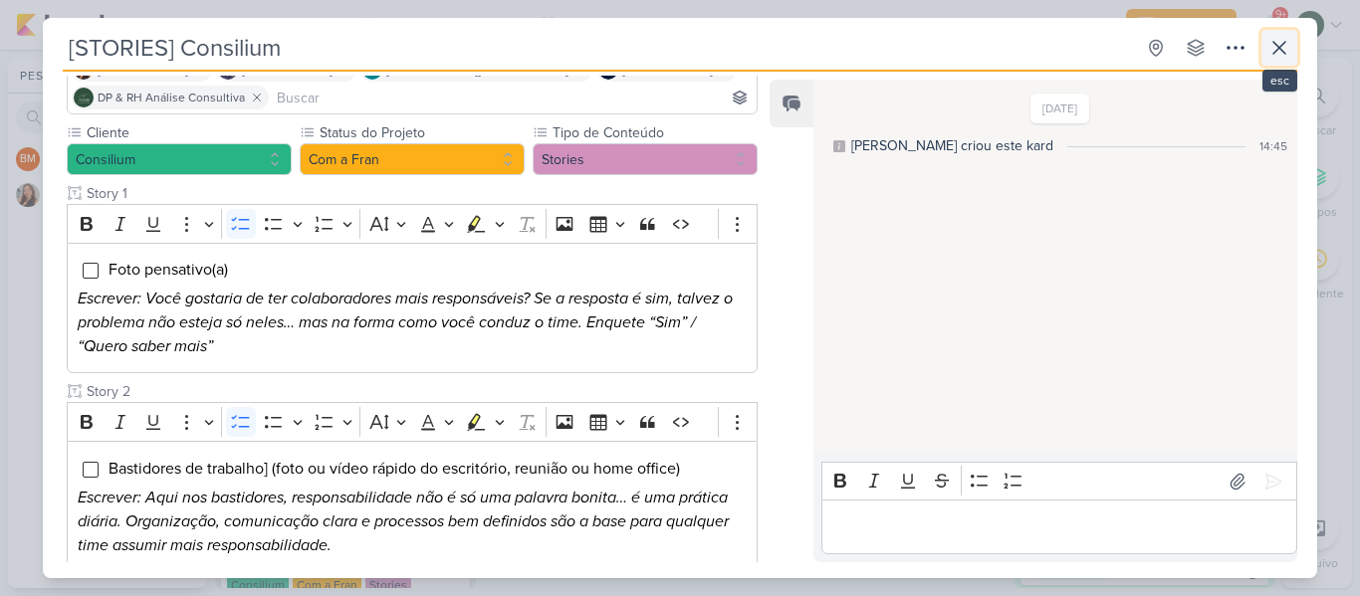
click at [1276, 45] on icon at bounding box center [1279, 48] width 12 height 12
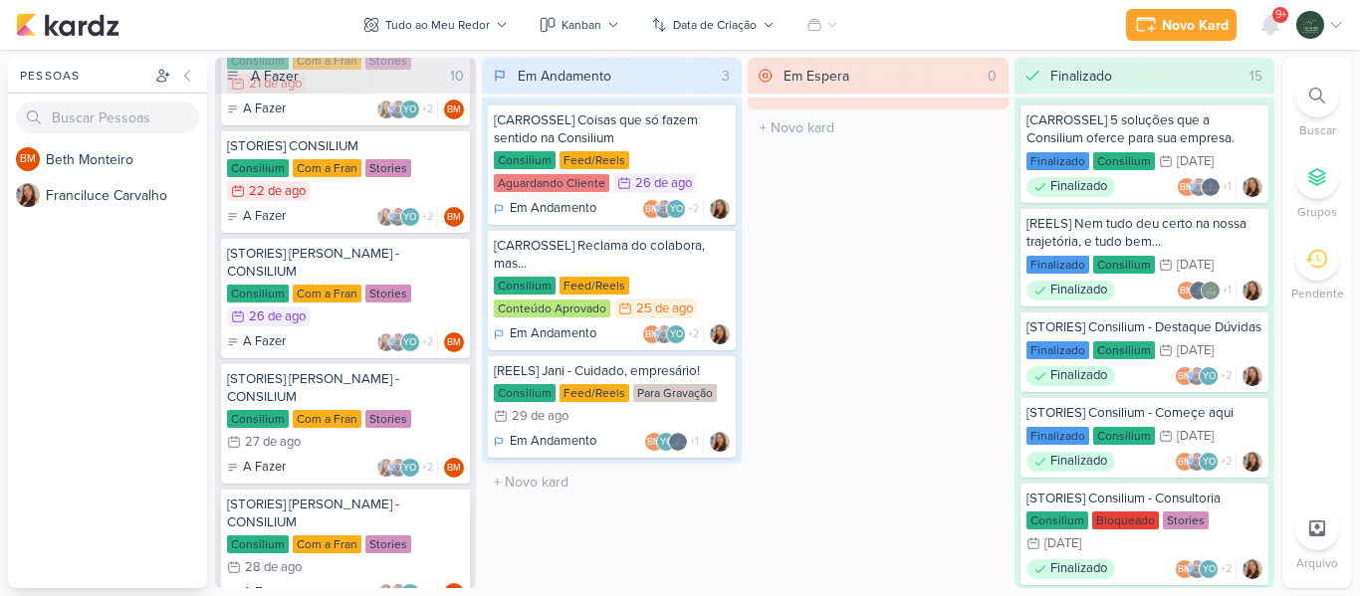
scroll to position [528, 0]
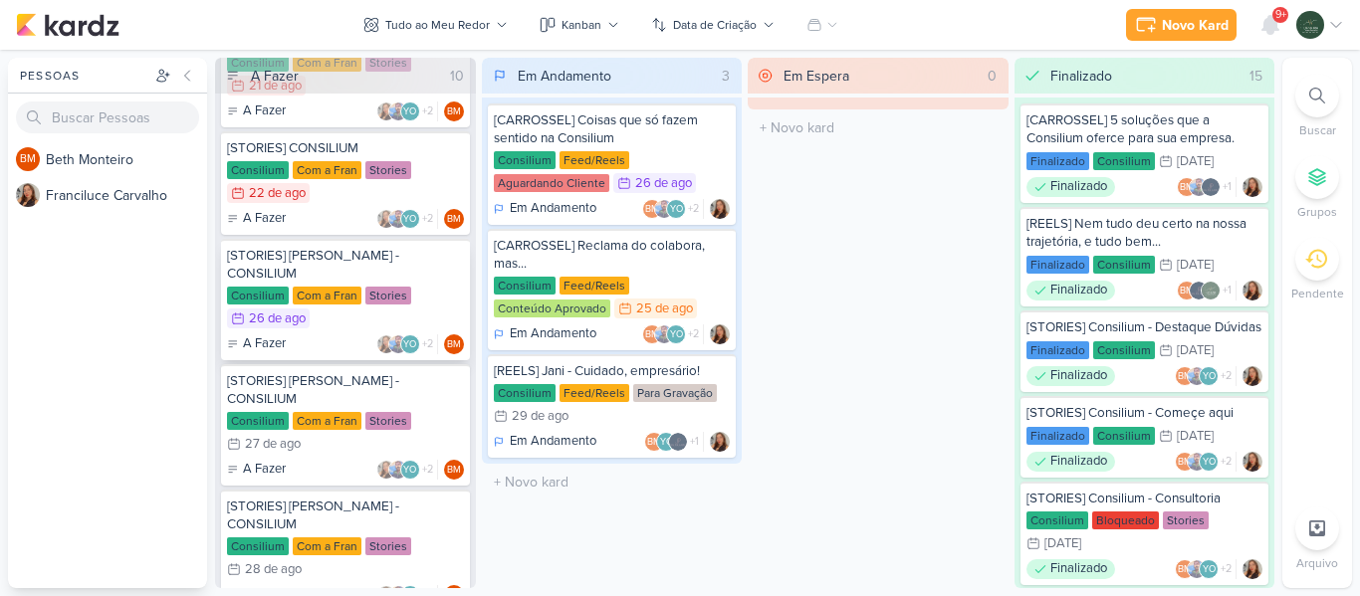
click at [430, 287] on div "Consilium Com a Fran Stories 26/8 [DATE]" at bounding box center [345, 309] width 237 height 44
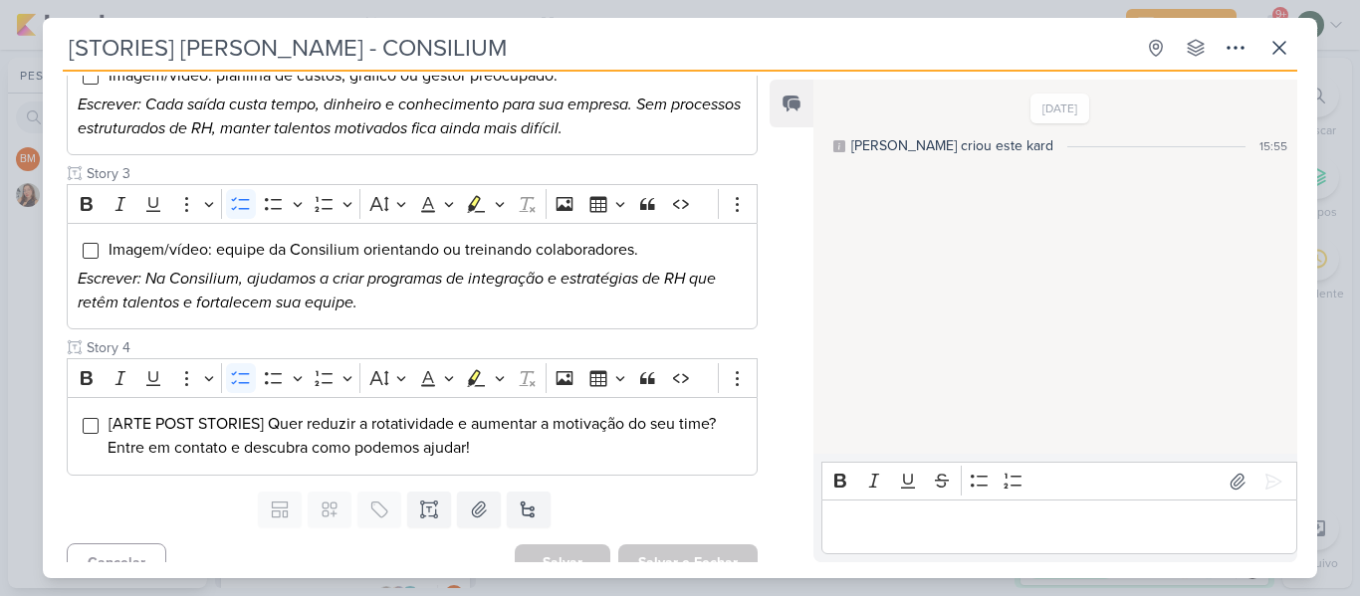
scroll to position [0, 0]
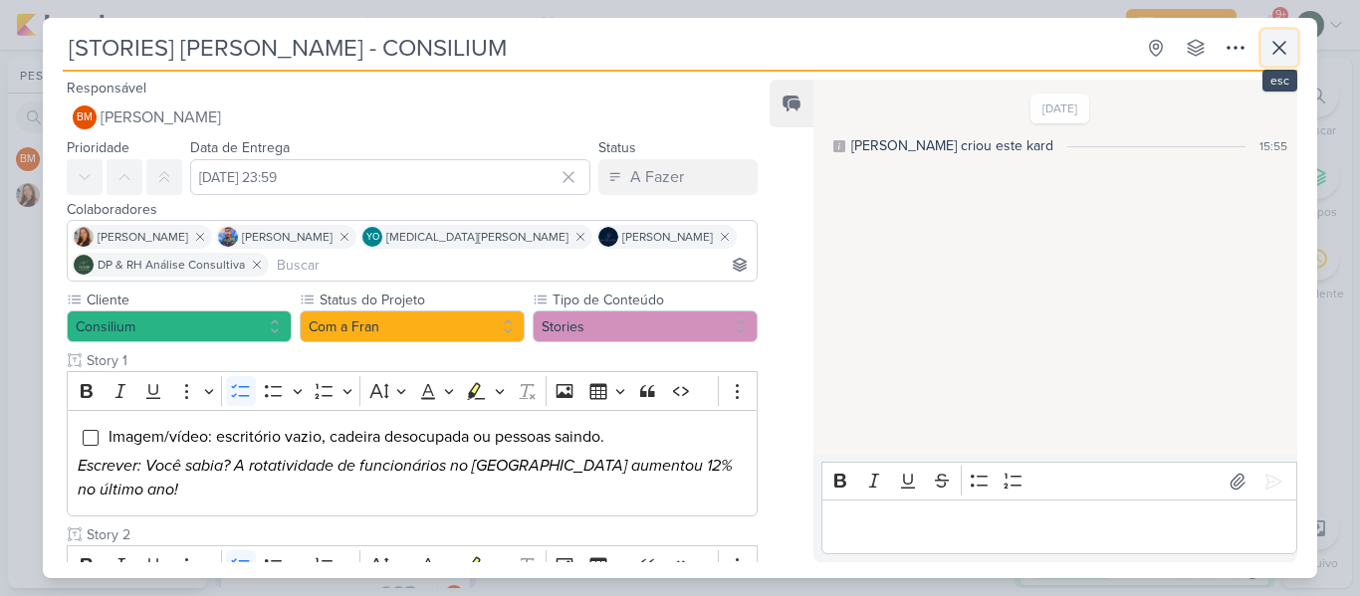
click at [1290, 53] on icon at bounding box center [1279, 48] width 24 height 24
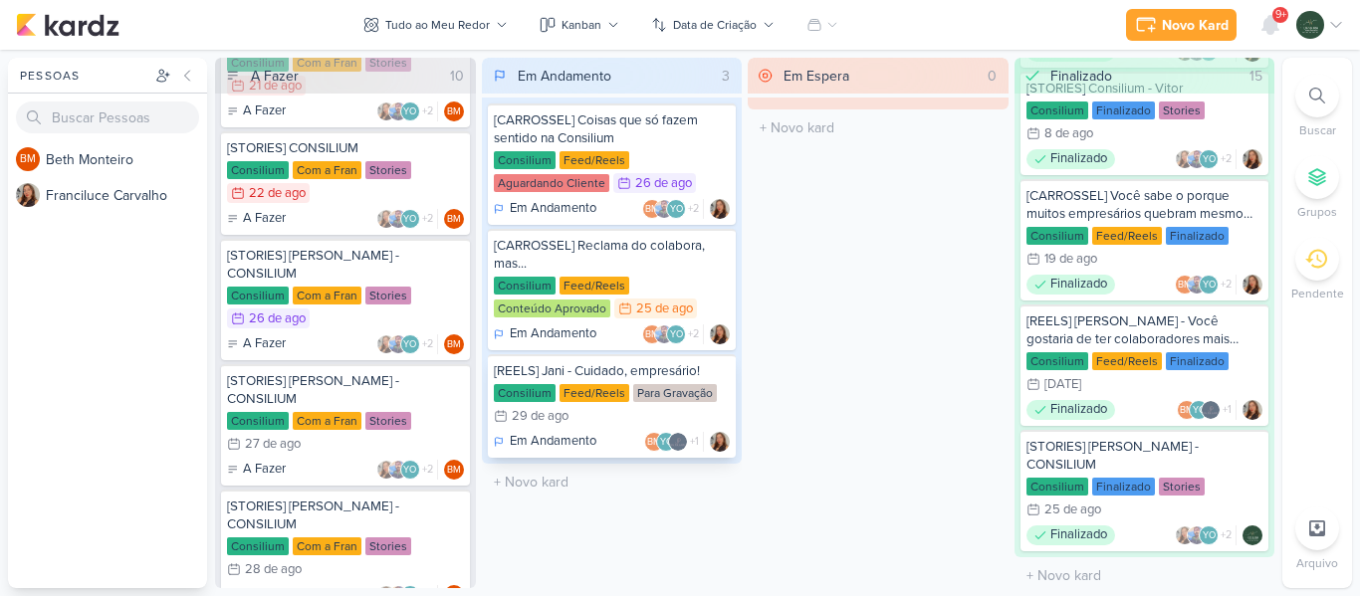
scroll to position [1204, 0]
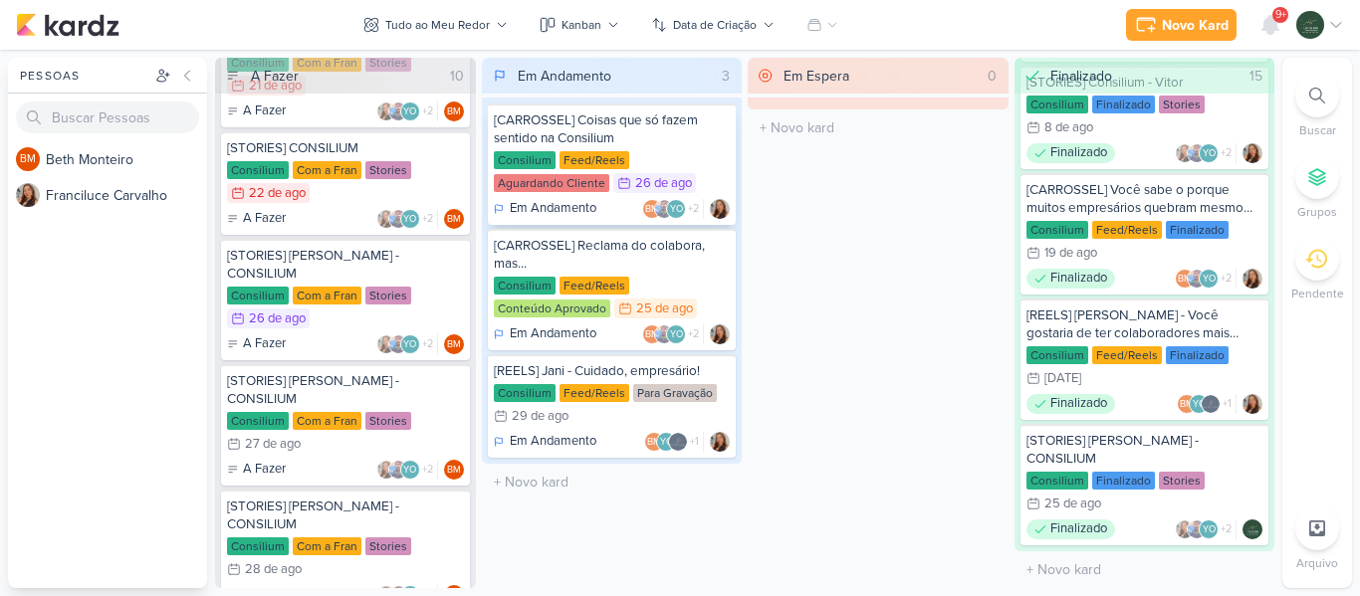
click at [691, 134] on div "[CARROSSEL] Coisas que só fazem sentido na Consilium" at bounding box center [612, 129] width 237 height 36
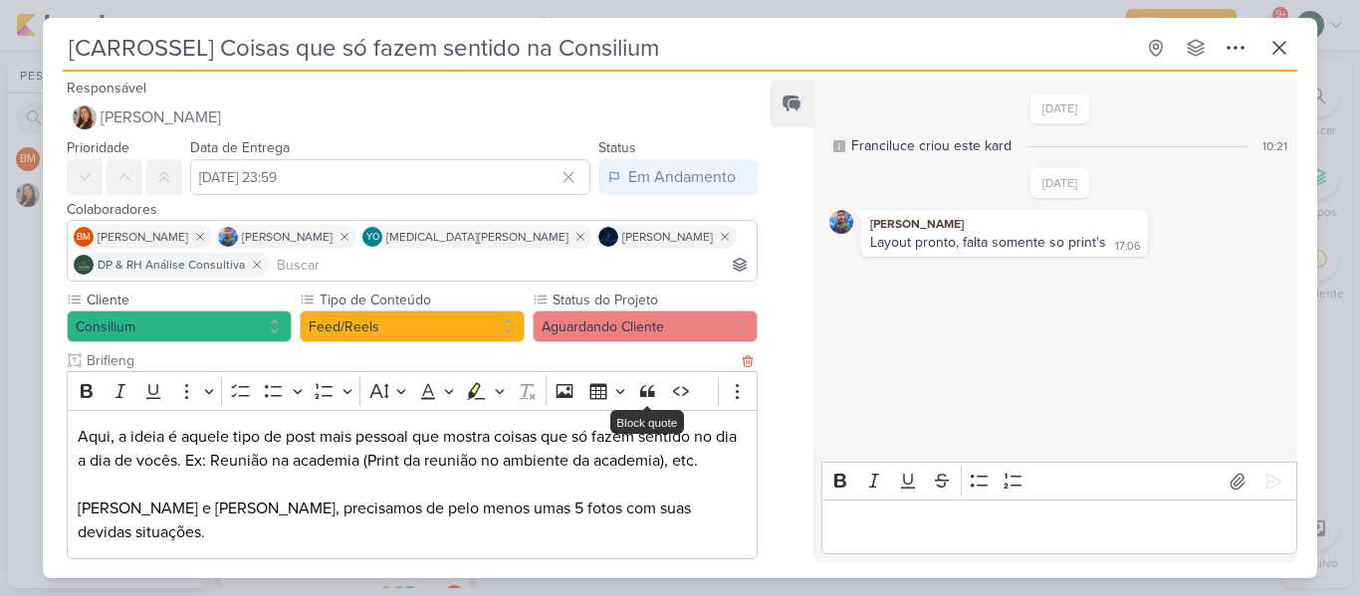
scroll to position [84, 0]
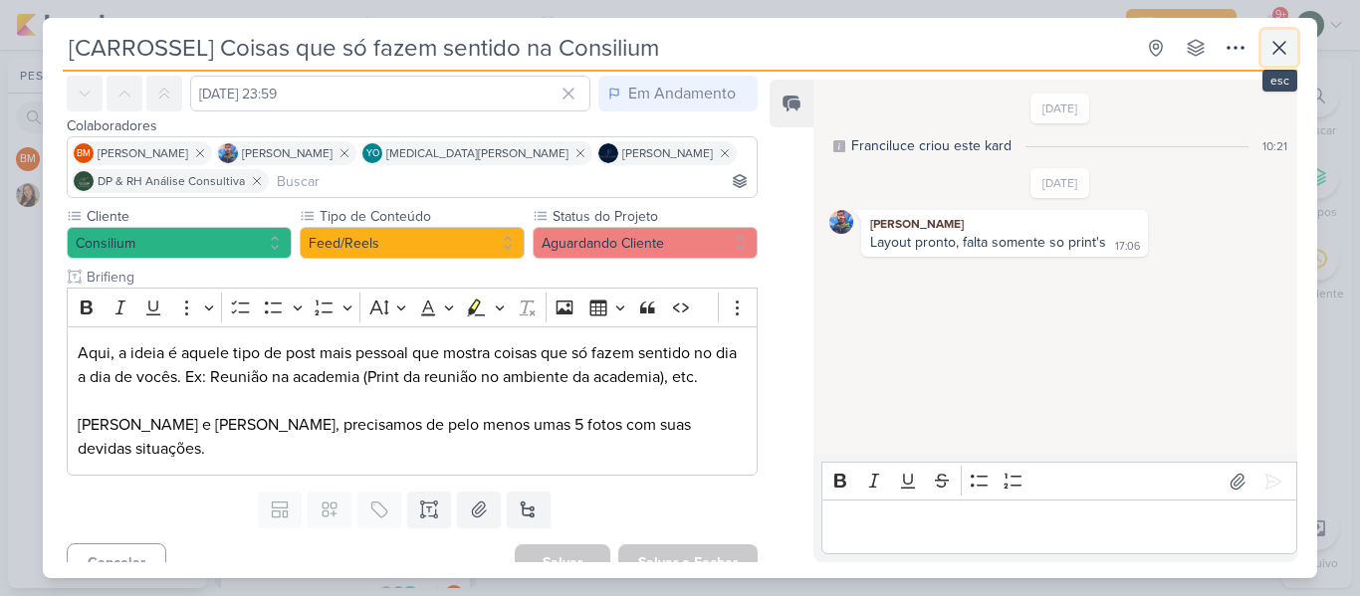
click at [1276, 57] on icon at bounding box center [1279, 48] width 24 height 24
